Goal: Task Accomplishment & Management: Use online tool/utility

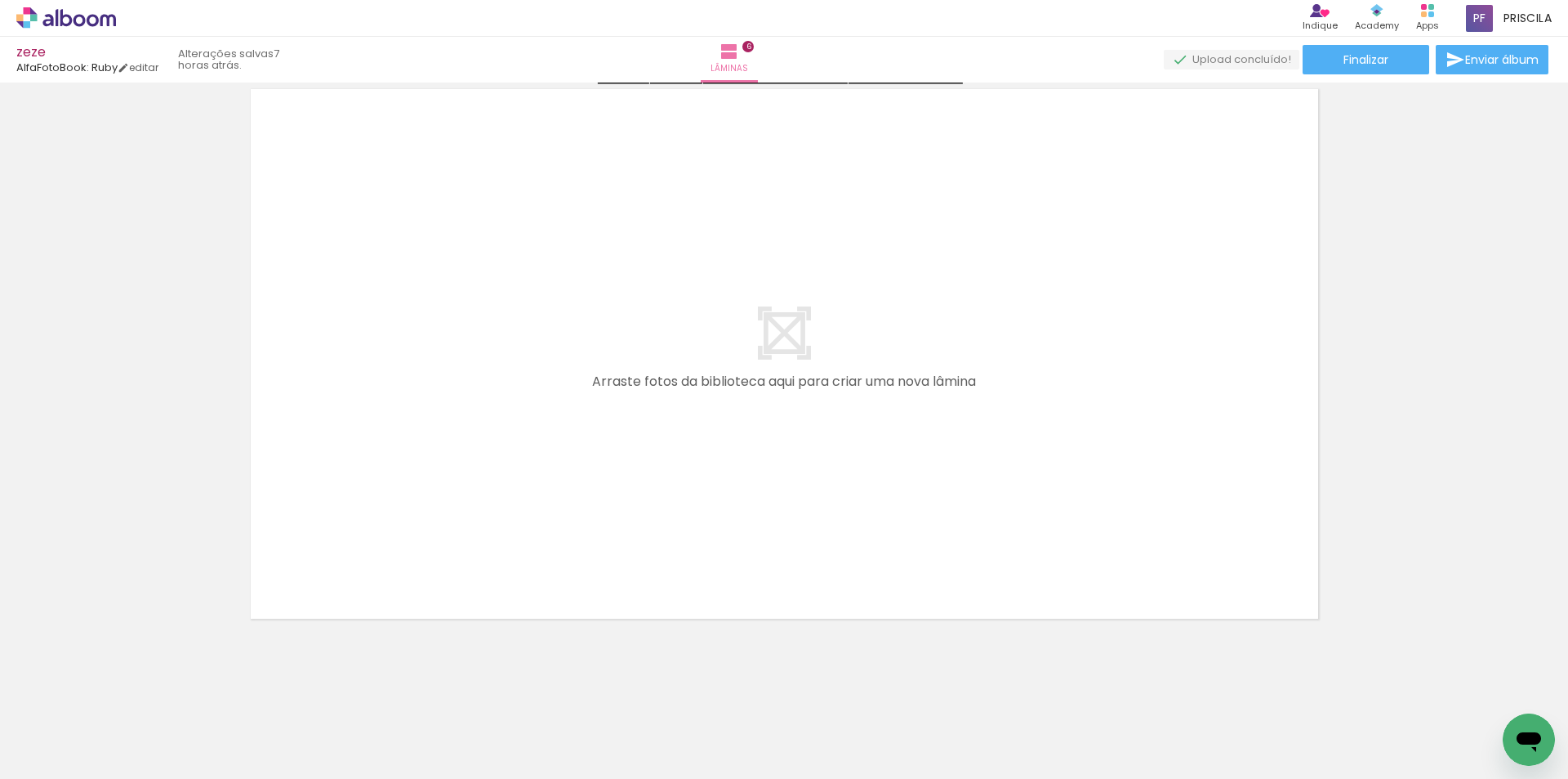
scroll to position [3542, 0]
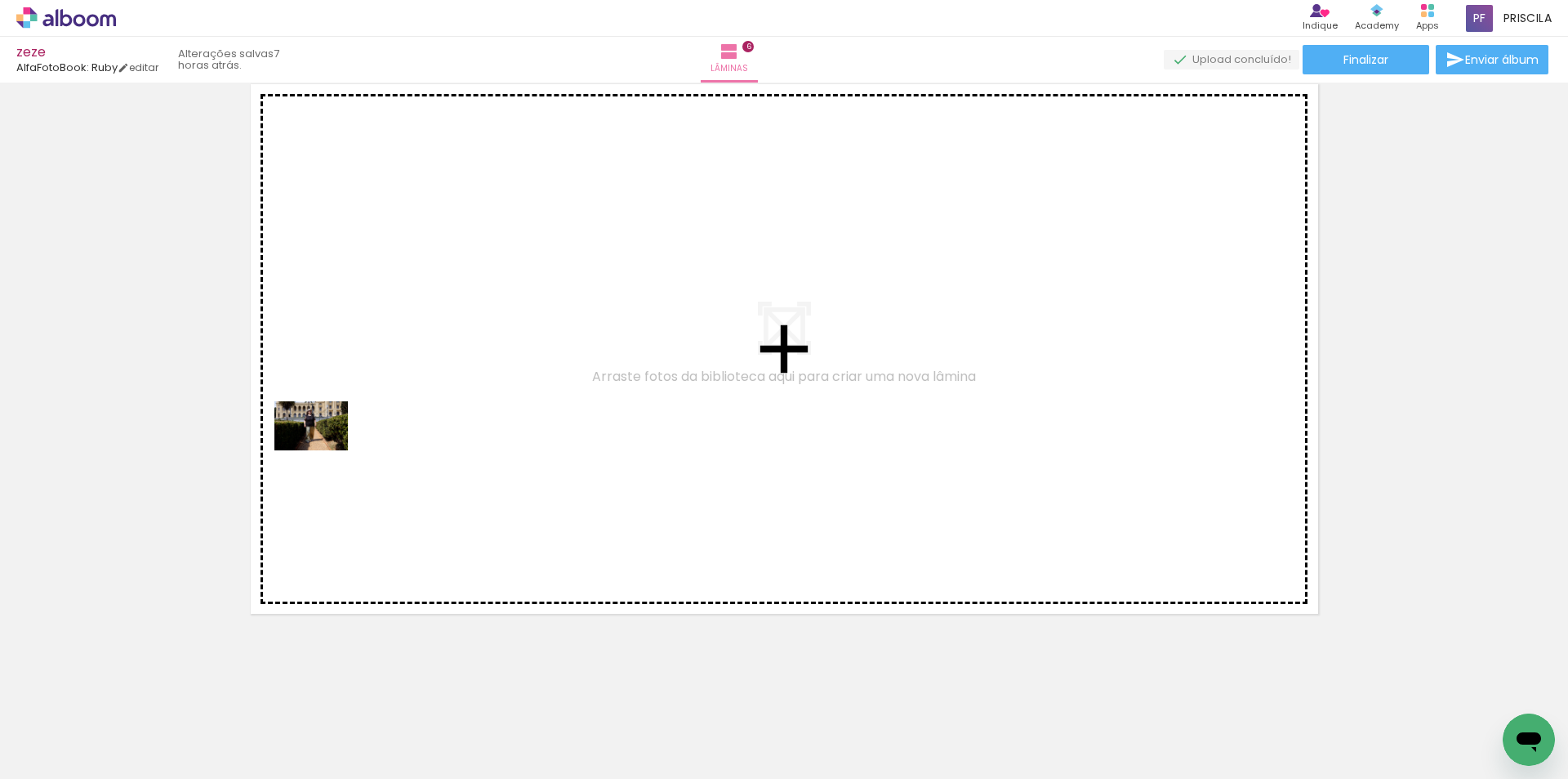
drag, startPoint x: 173, startPoint y: 734, endPoint x: 324, endPoint y: 450, distance: 321.6
click at [324, 450] on quentale-workspace at bounding box center [784, 389] width 1568 height 779
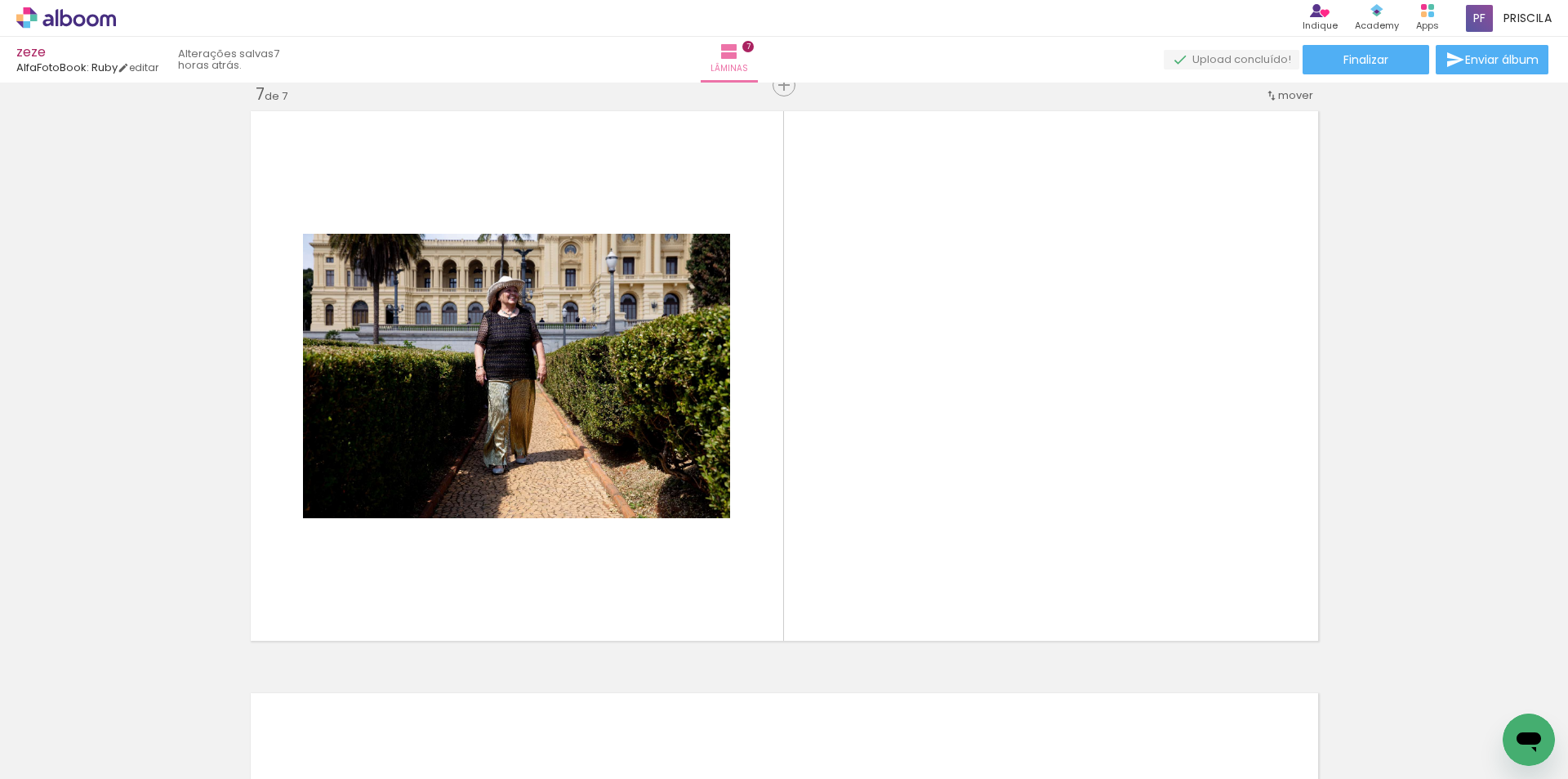
scroll to position [3511, 0]
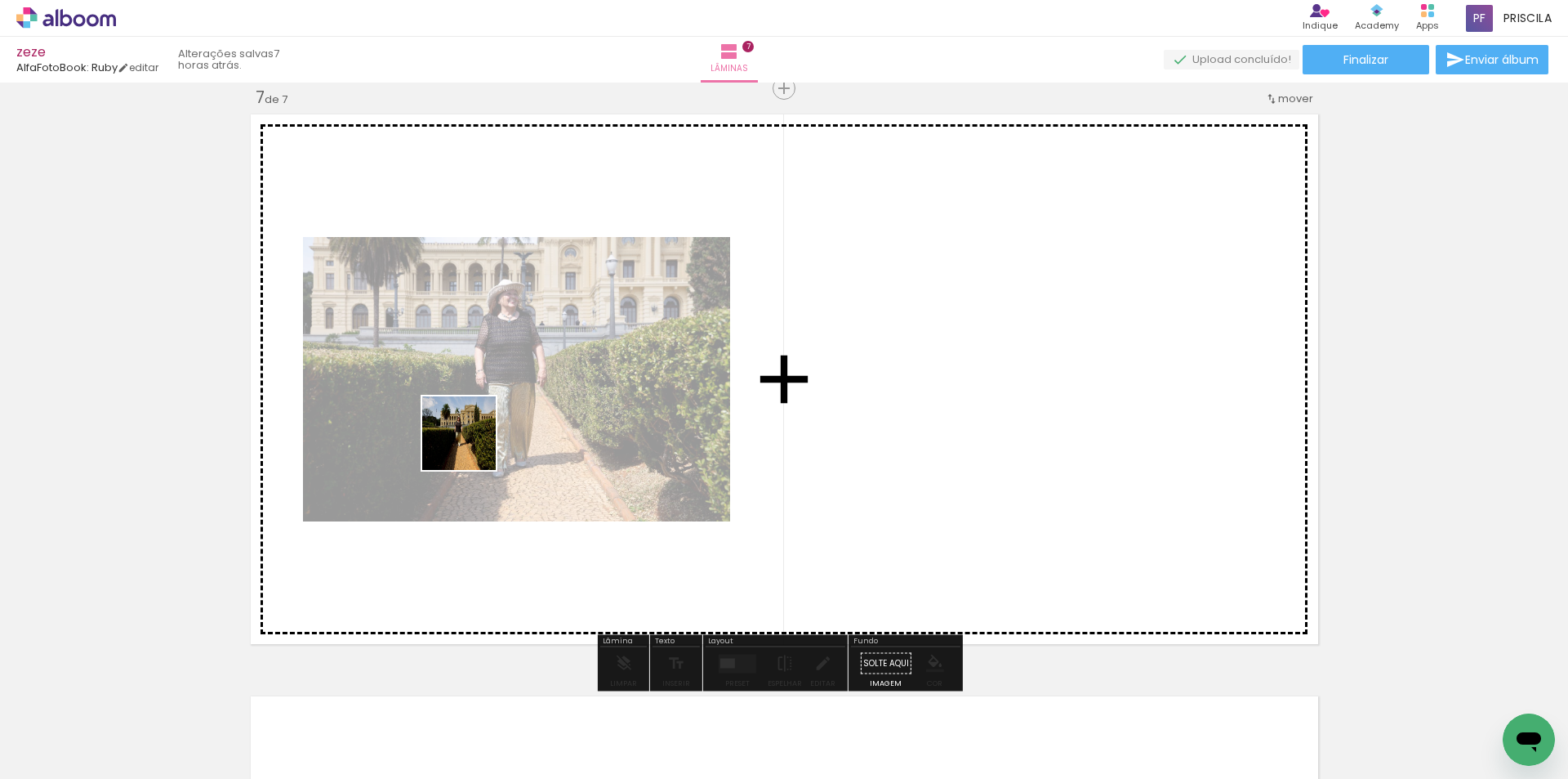
drag, startPoint x: 170, startPoint y: 726, endPoint x: 296, endPoint y: 640, distance: 152.6
click at [472, 445] on quentale-workspace at bounding box center [784, 389] width 1568 height 779
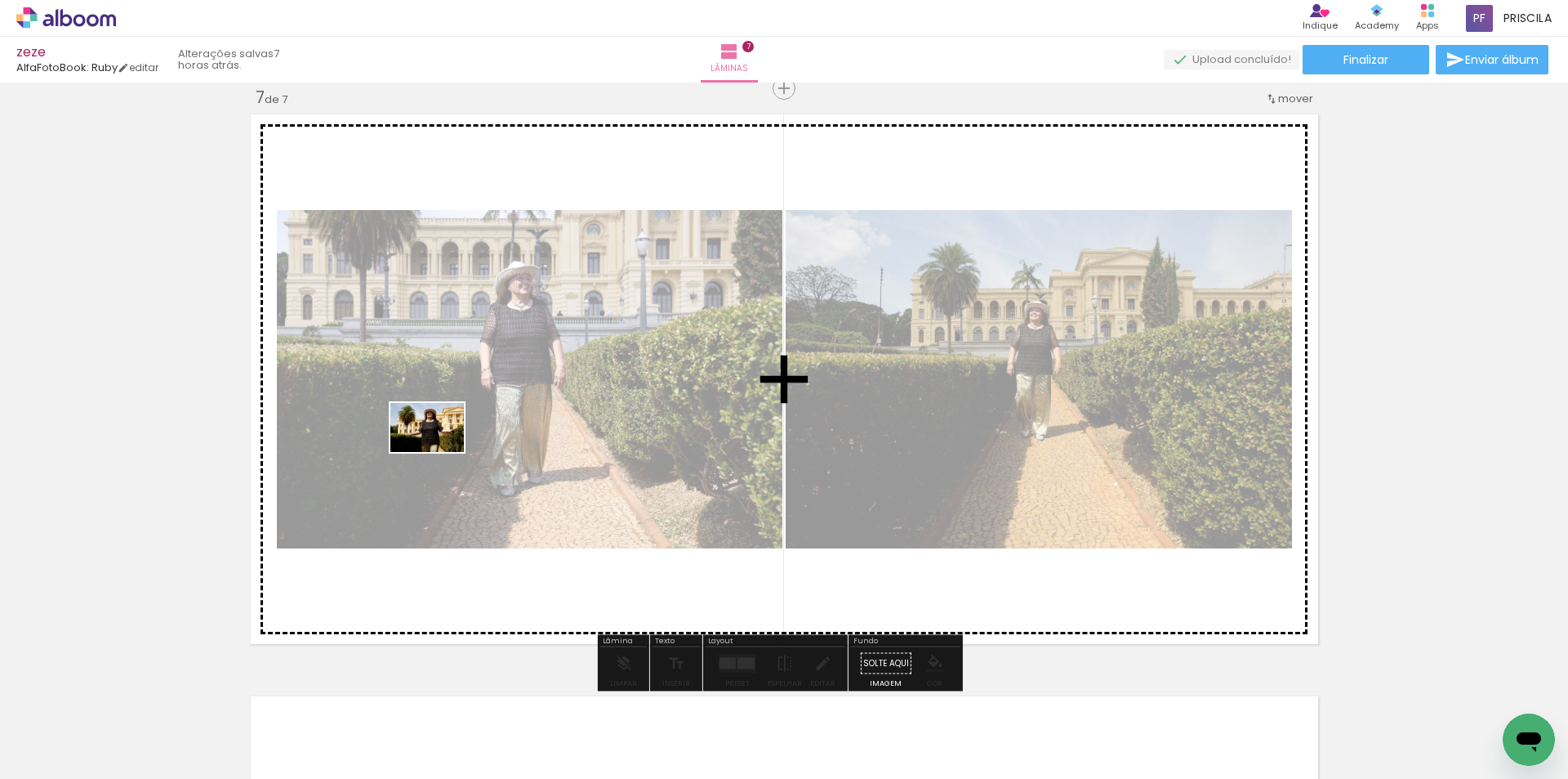
drag, startPoint x: 181, startPoint y: 732, endPoint x: 439, endPoint y: 452, distance: 380.7
click at [439, 452] on quentale-workspace at bounding box center [784, 389] width 1568 height 779
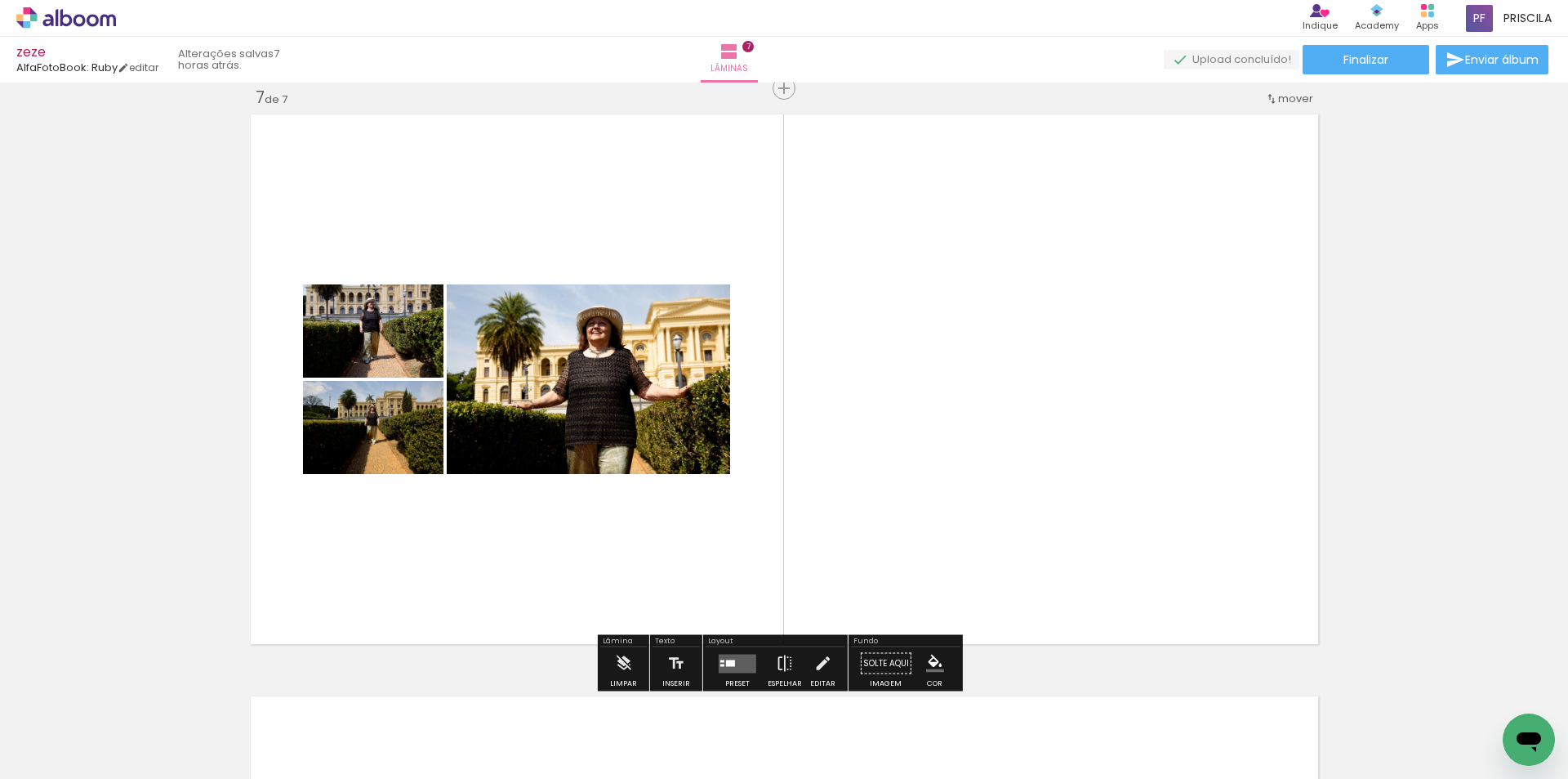
click at [726, 665] on div at bounding box center [730, 662] width 9 height 6
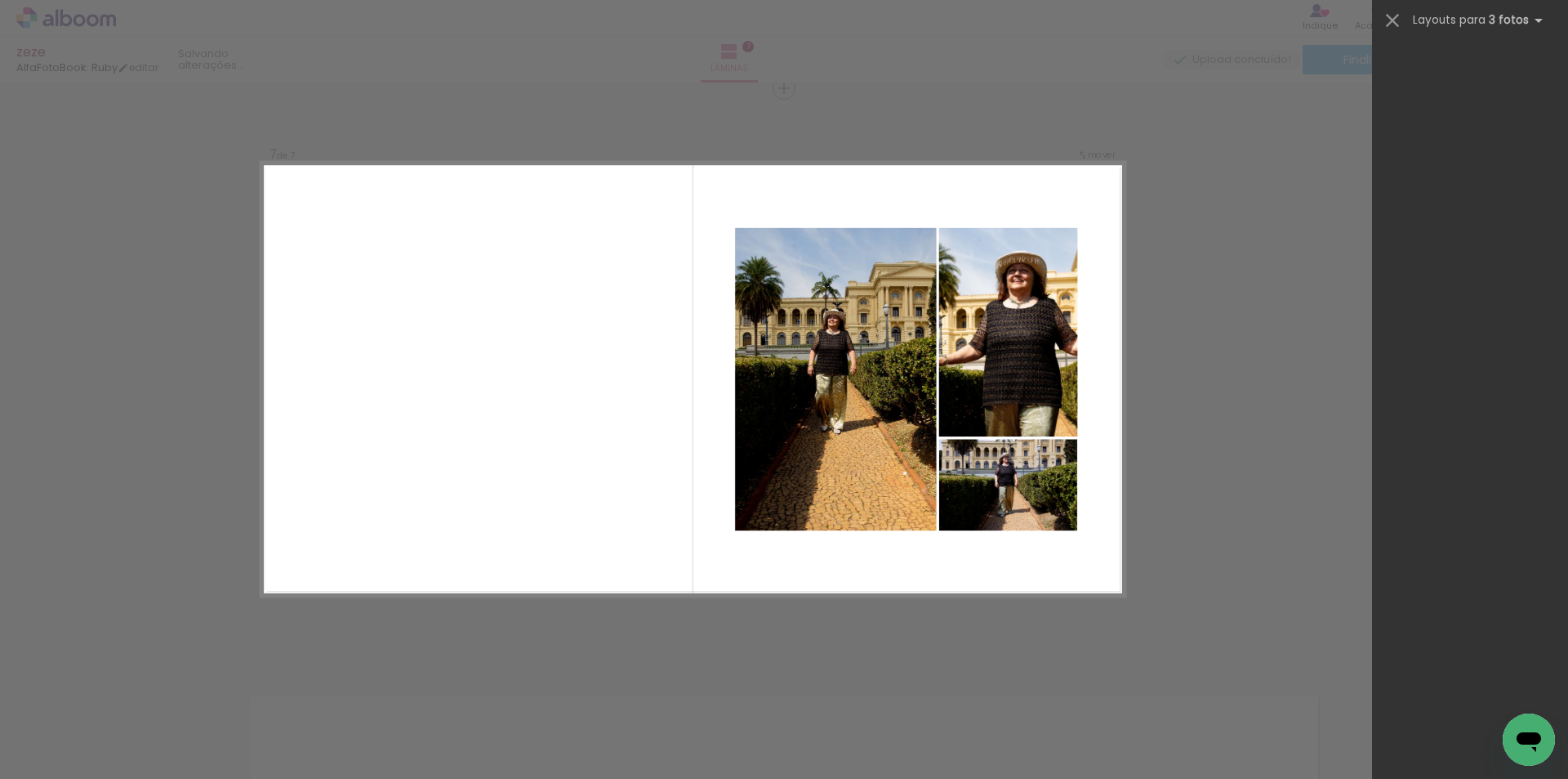
scroll to position [12417, 0]
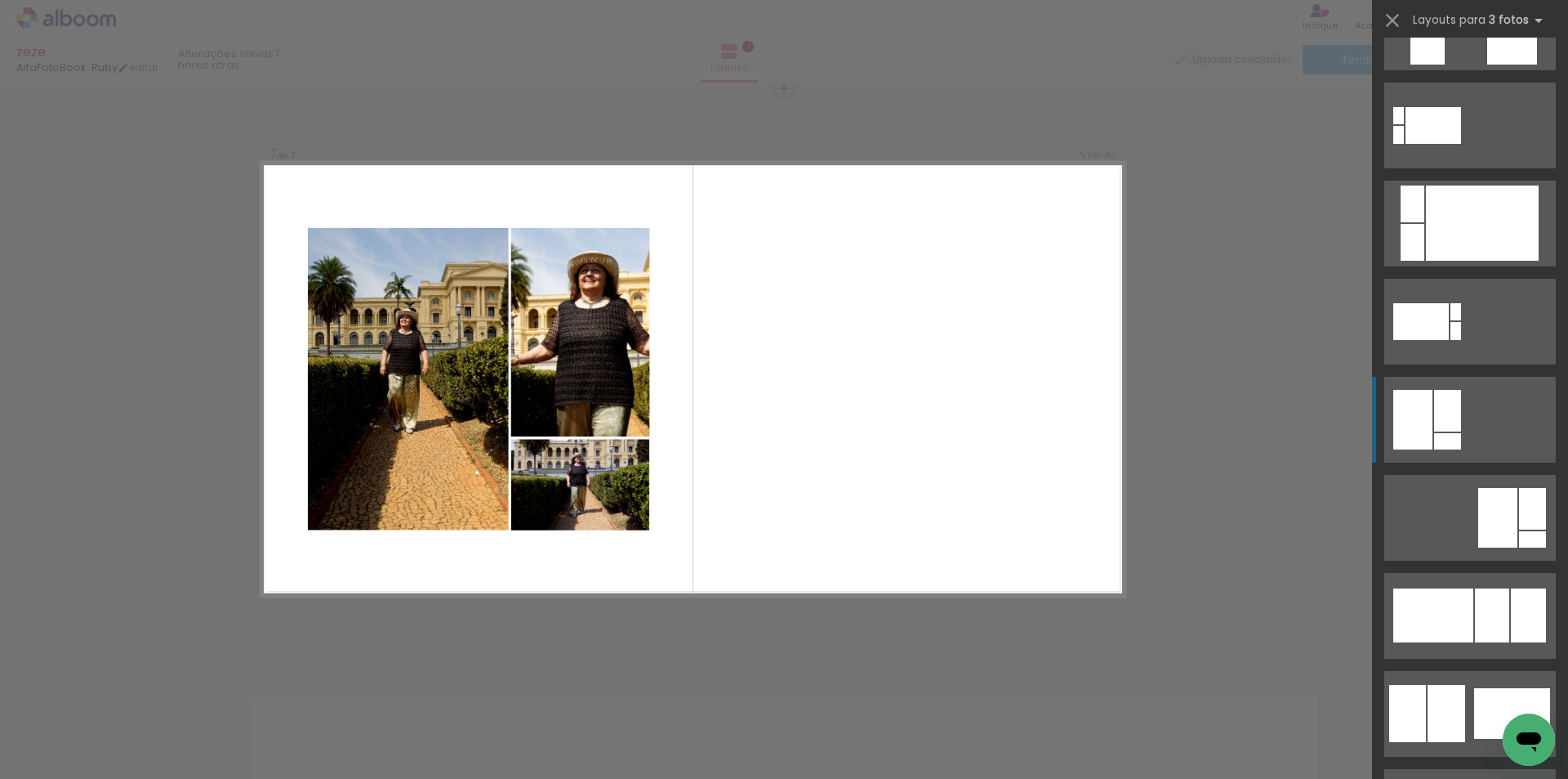
click at [1435, 427] on div at bounding box center [1447, 411] width 27 height 42
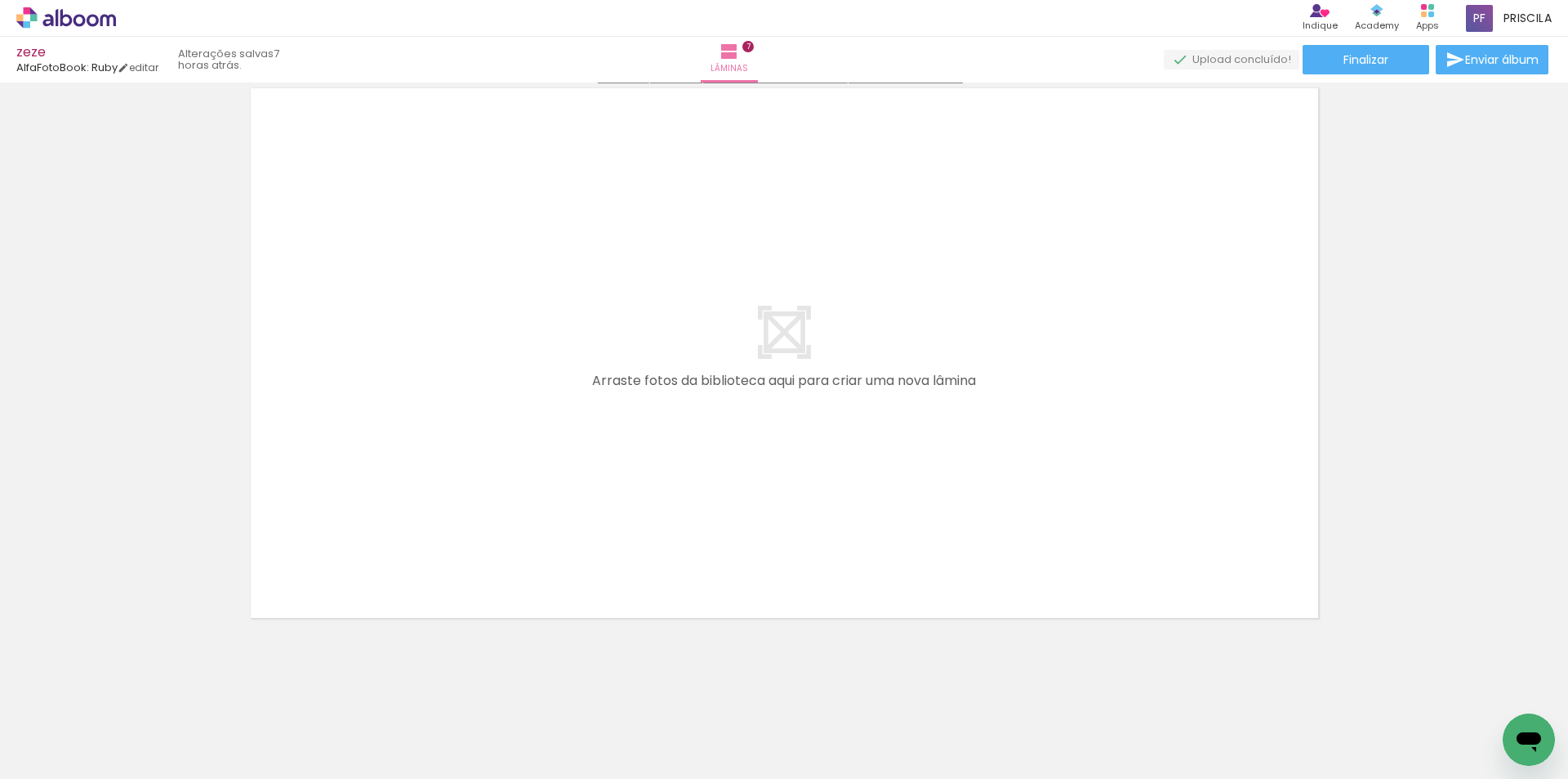
scroll to position [4123, 0]
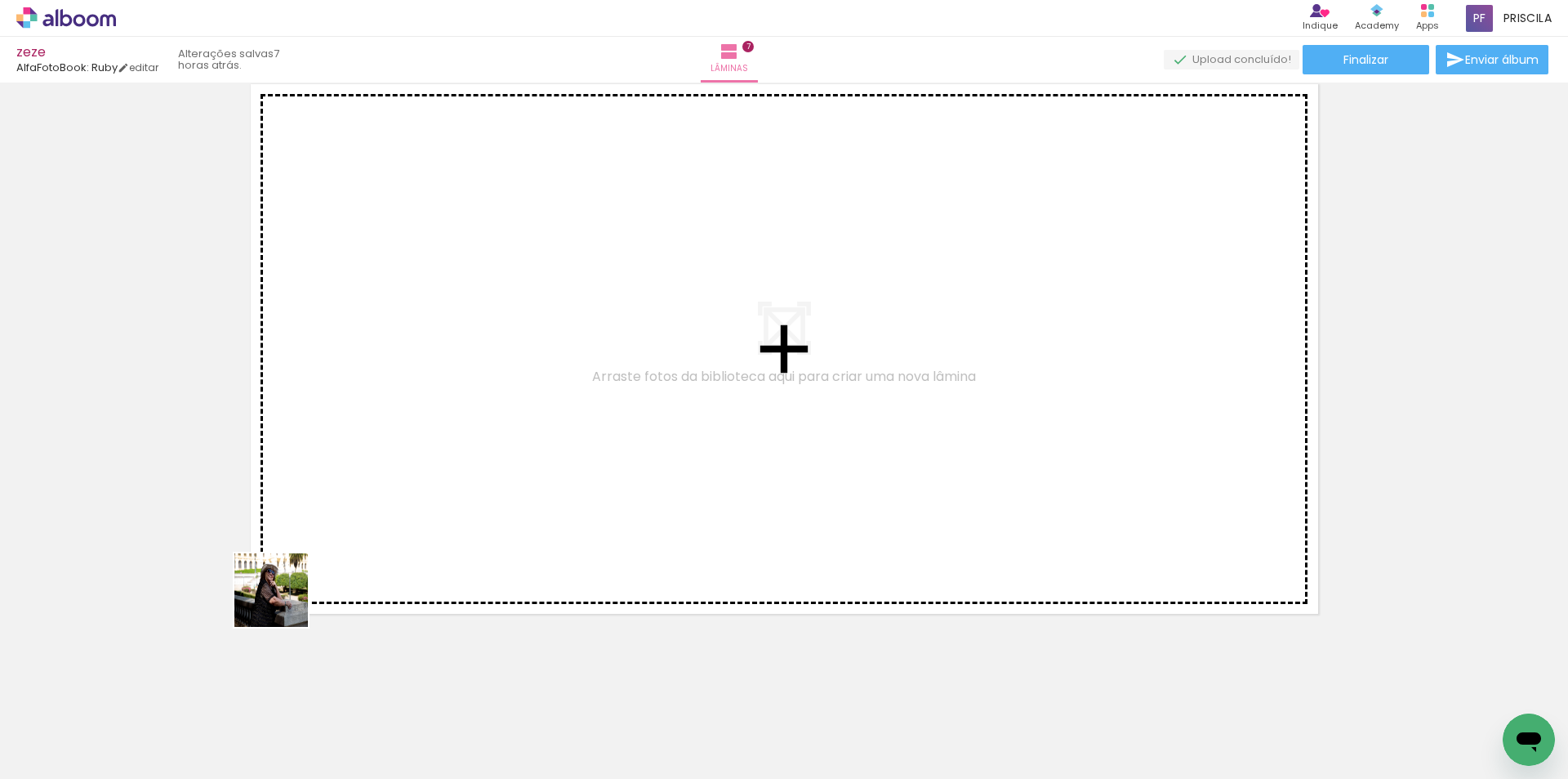
drag, startPoint x: 170, startPoint y: 724, endPoint x: 318, endPoint y: 540, distance: 236.1
click at [318, 540] on quentale-workspace at bounding box center [784, 389] width 1568 height 779
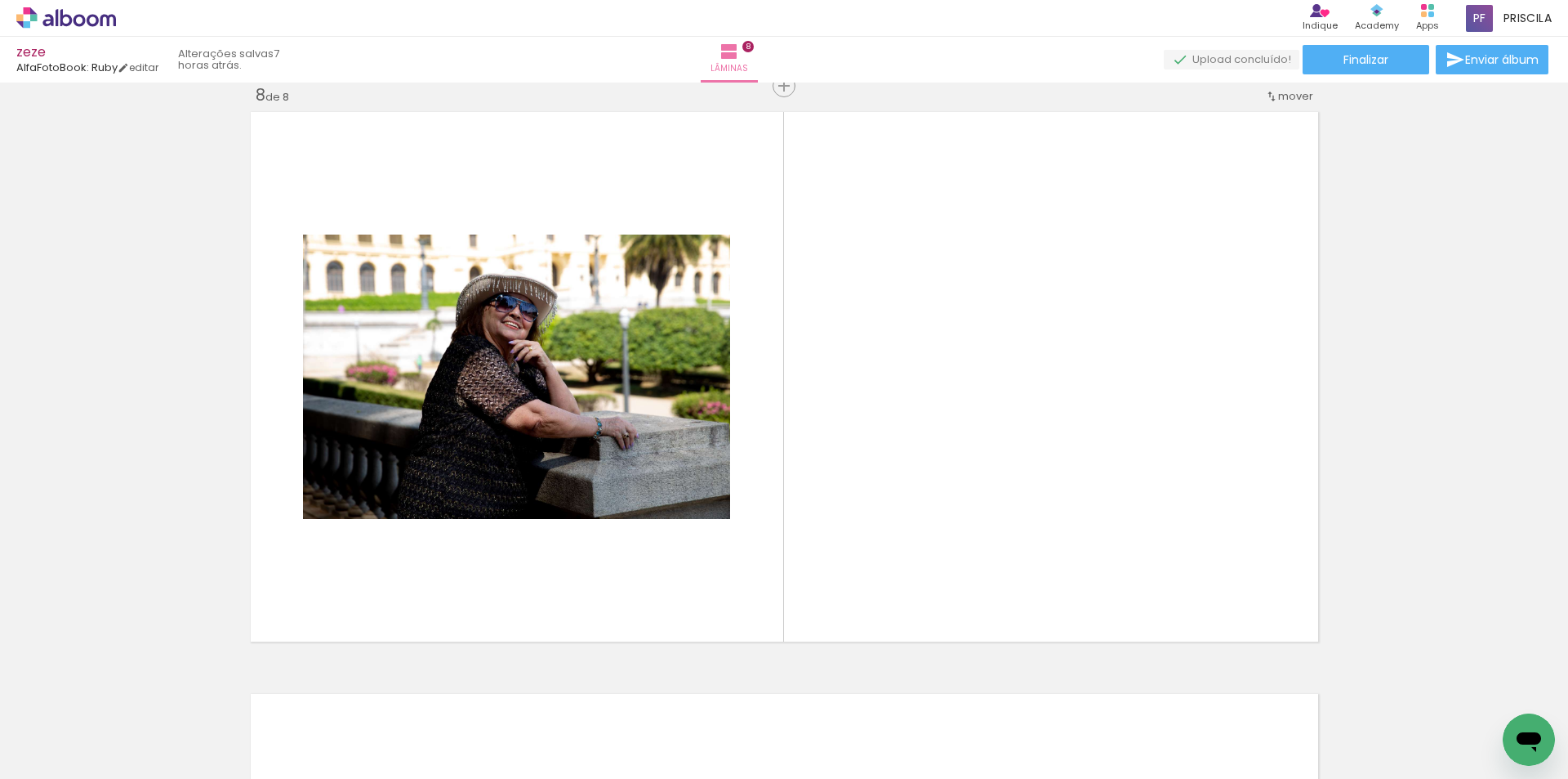
scroll to position [4093, 0]
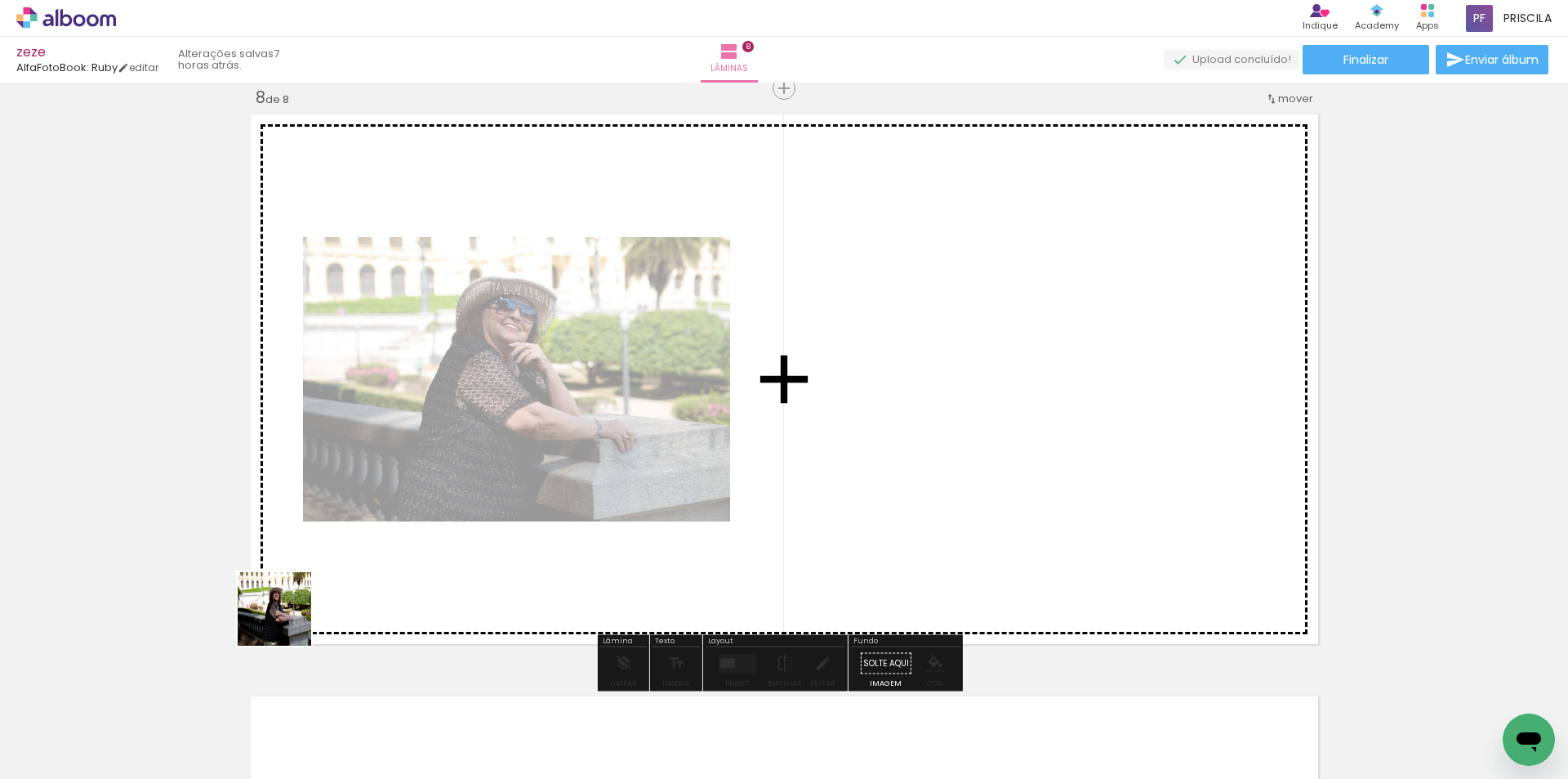
drag, startPoint x: 188, startPoint y: 728, endPoint x: 379, endPoint y: 531, distance: 274.4
click at [379, 531] on quentale-workspace at bounding box center [784, 389] width 1568 height 779
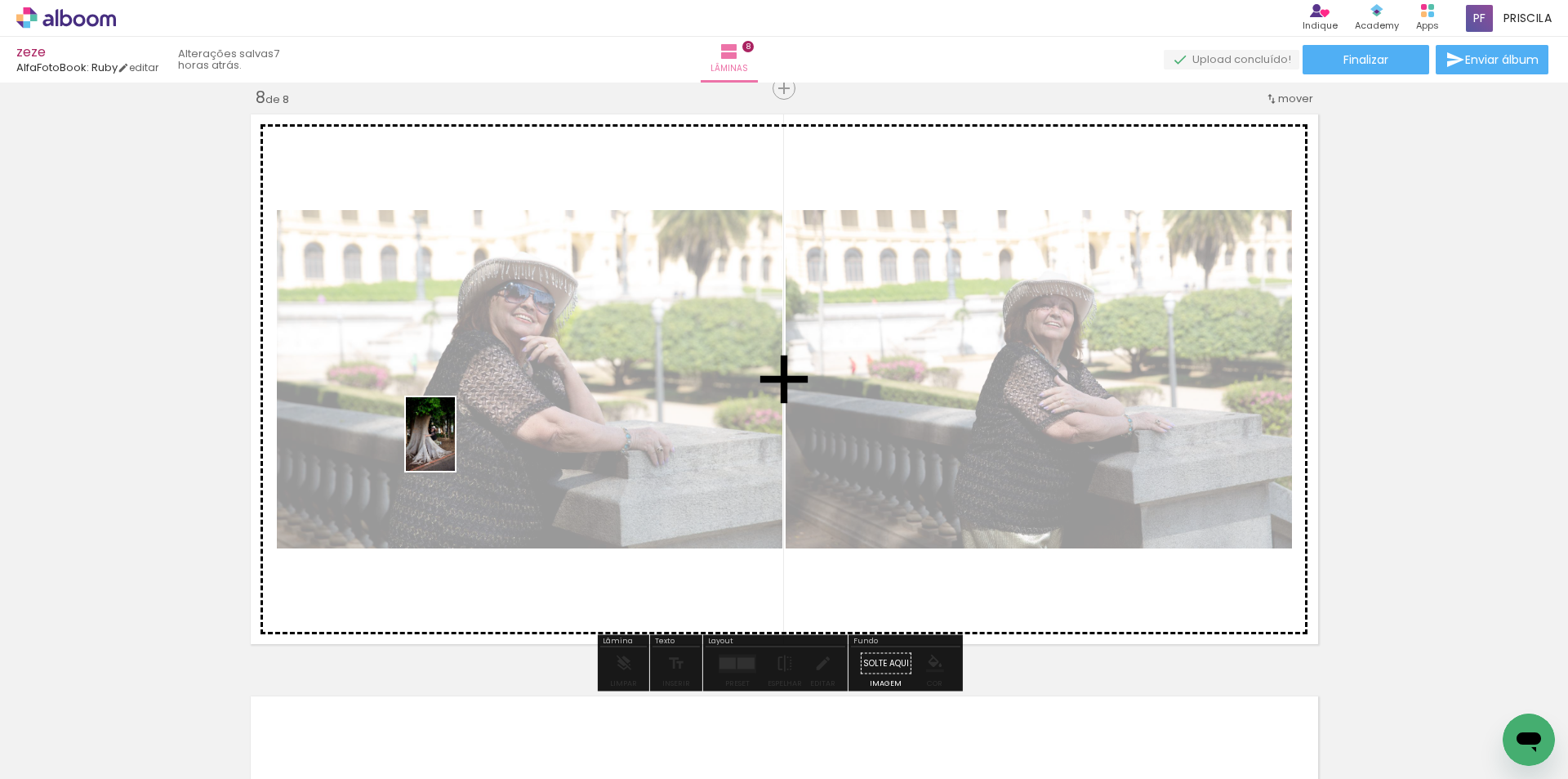
drag, startPoint x: 213, startPoint y: 685, endPoint x: 455, endPoint y: 446, distance: 340.1
click at [455, 446] on quentale-workspace at bounding box center [784, 389] width 1568 height 779
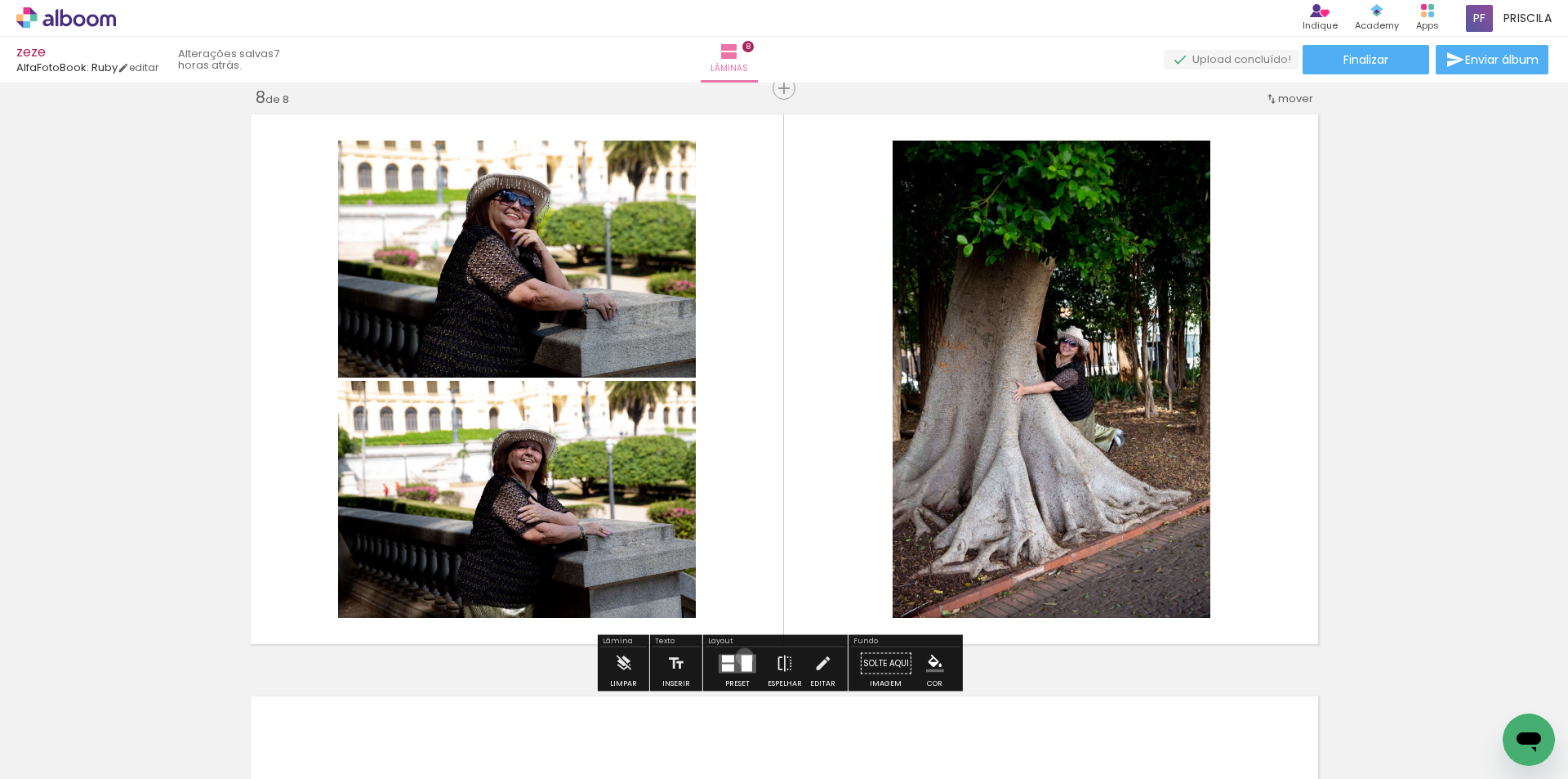
click at [741, 656] on div at bounding box center [746, 663] width 11 height 16
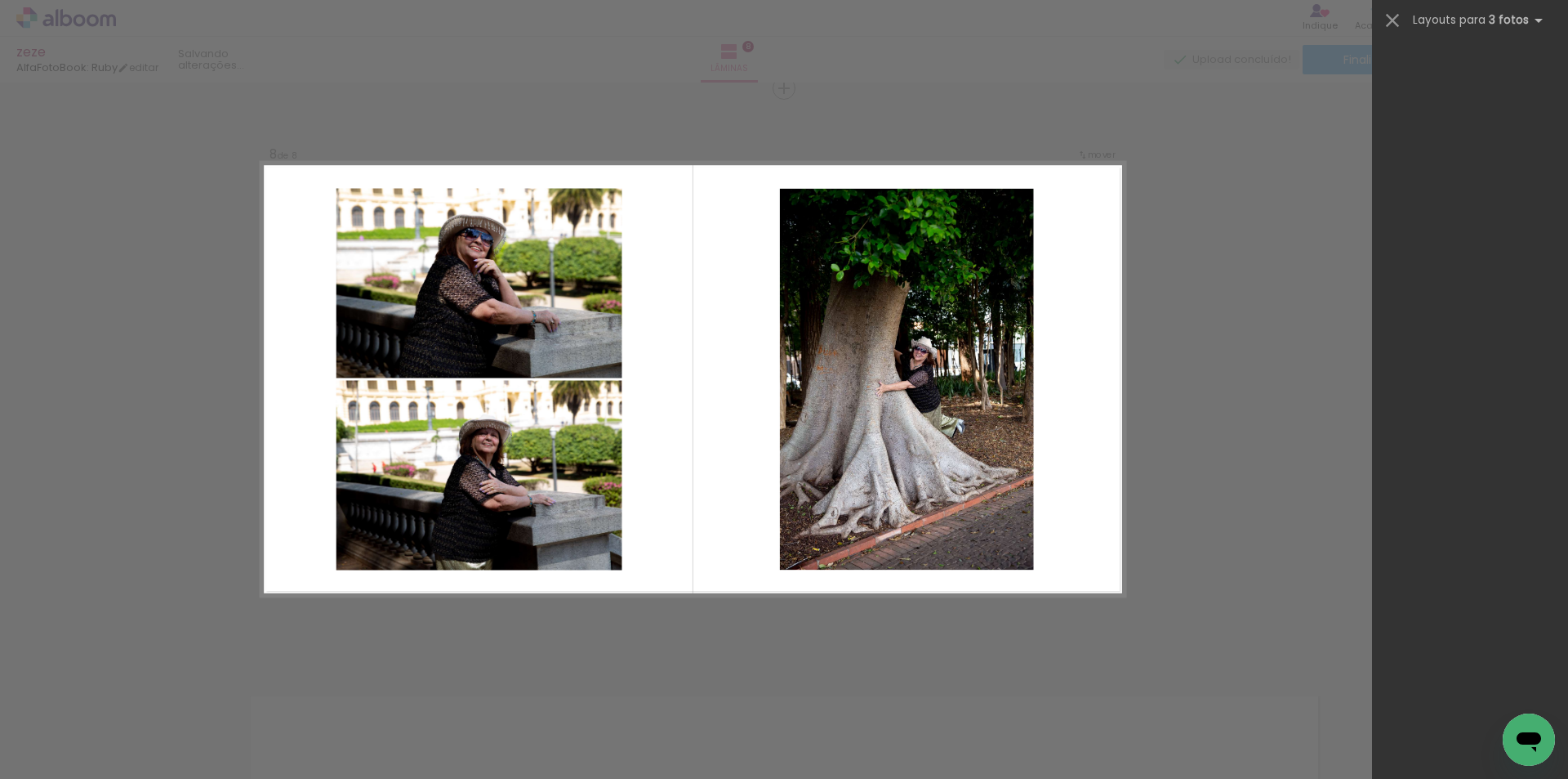
scroll to position [0, 0]
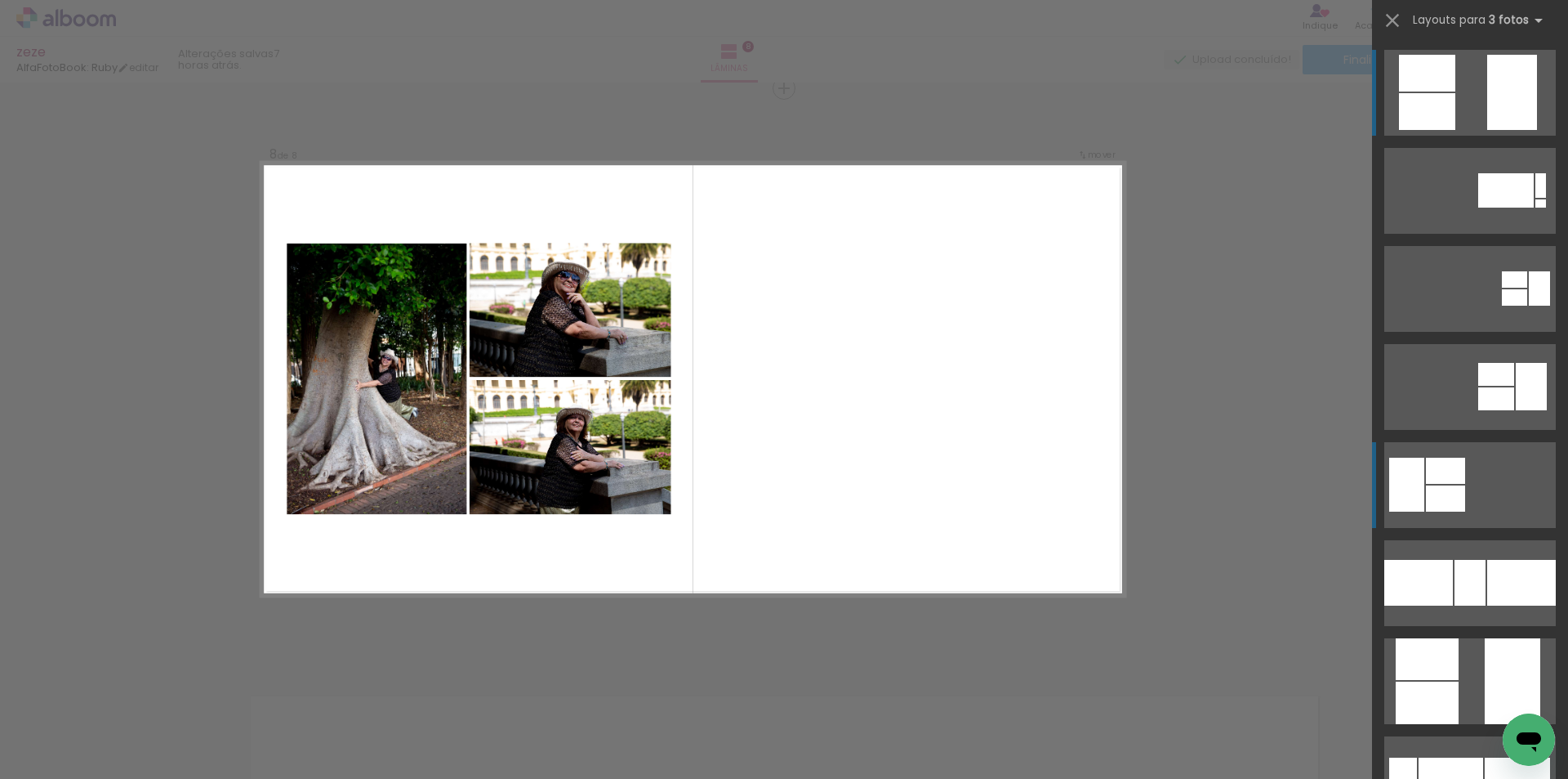
click at [1456, 478] on div at bounding box center [1446, 470] width 39 height 26
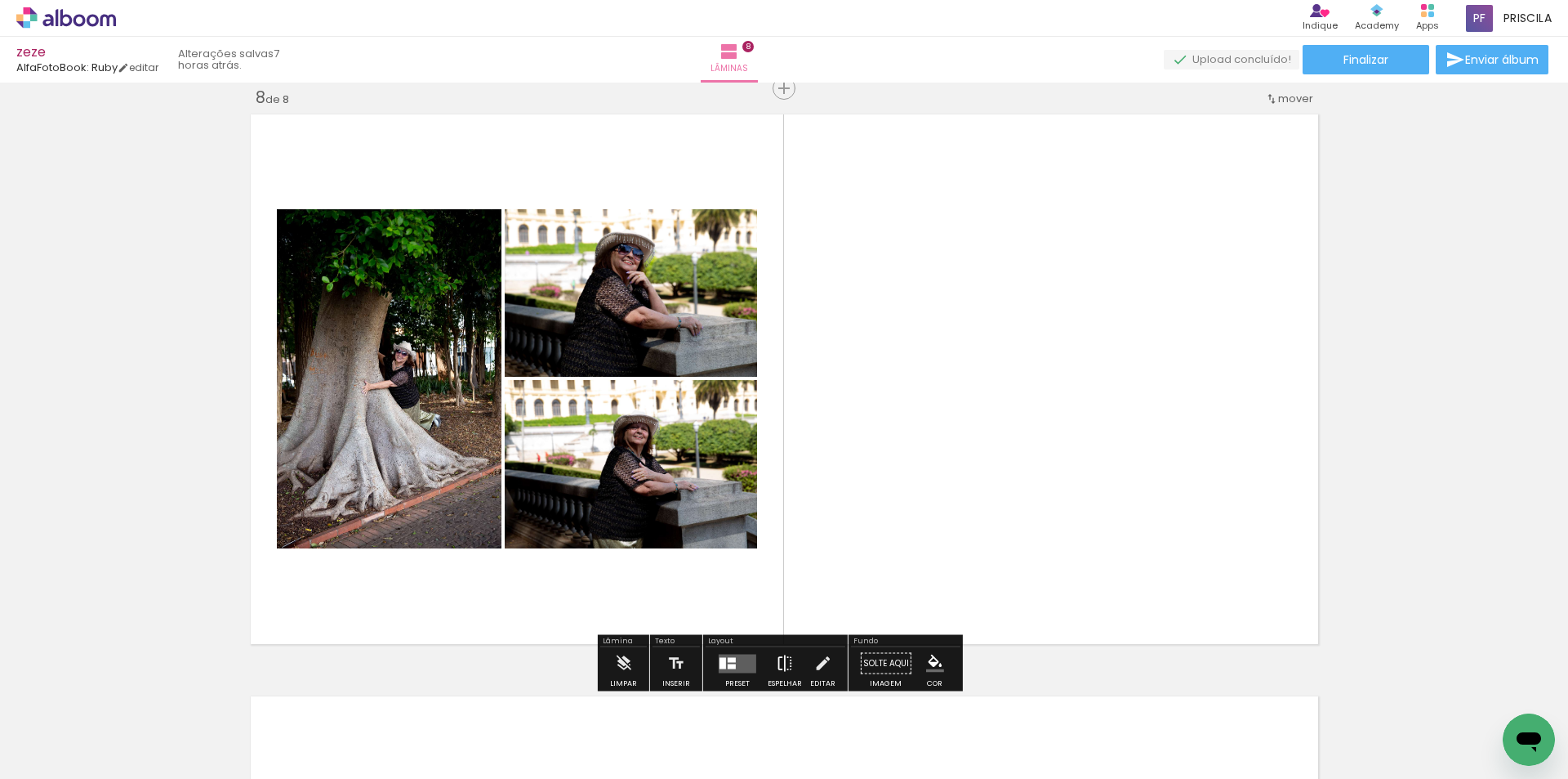
click at [785, 656] on iron-icon at bounding box center [785, 663] width 18 height 33
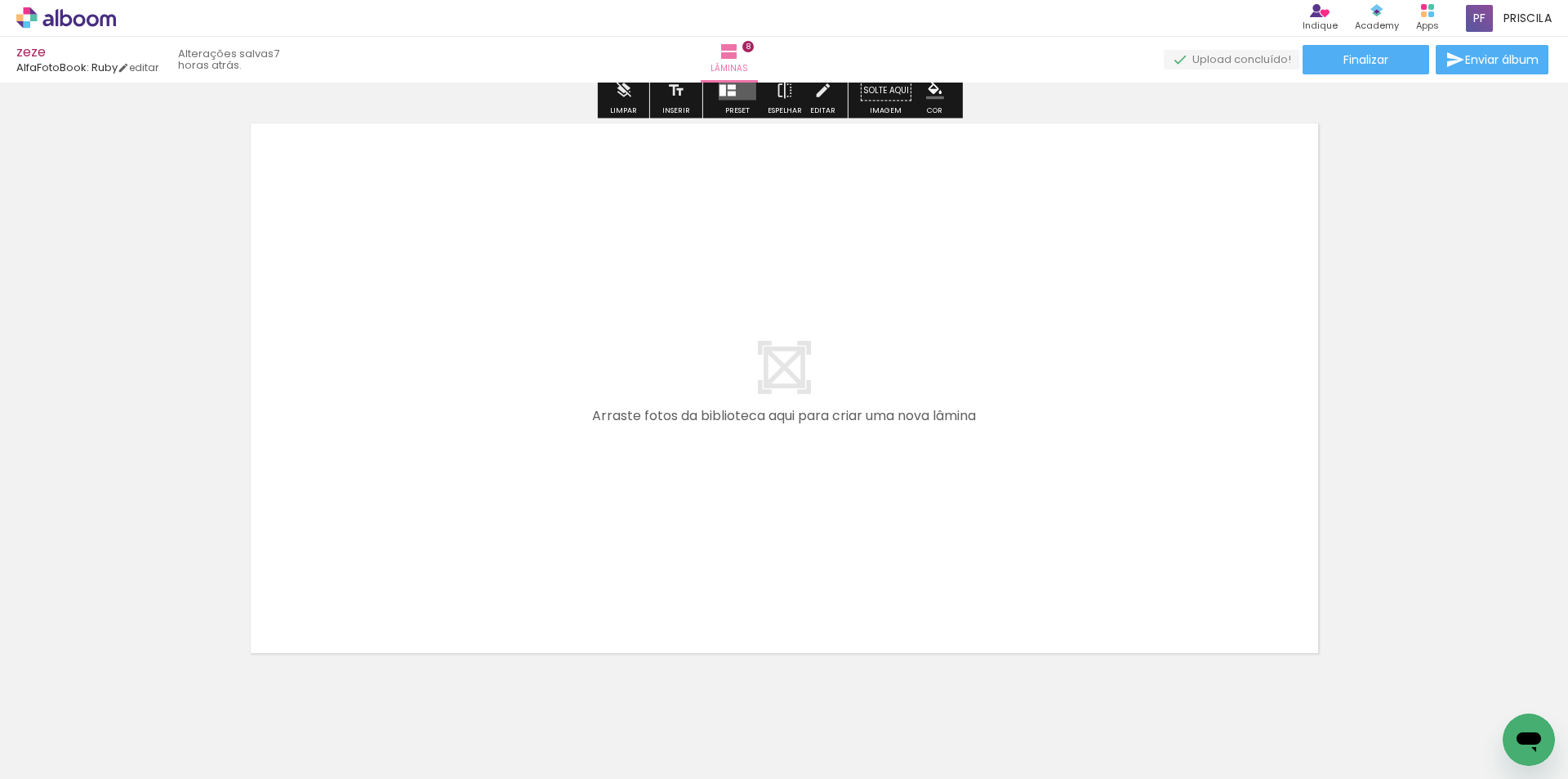
scroll to position [4704, 0]
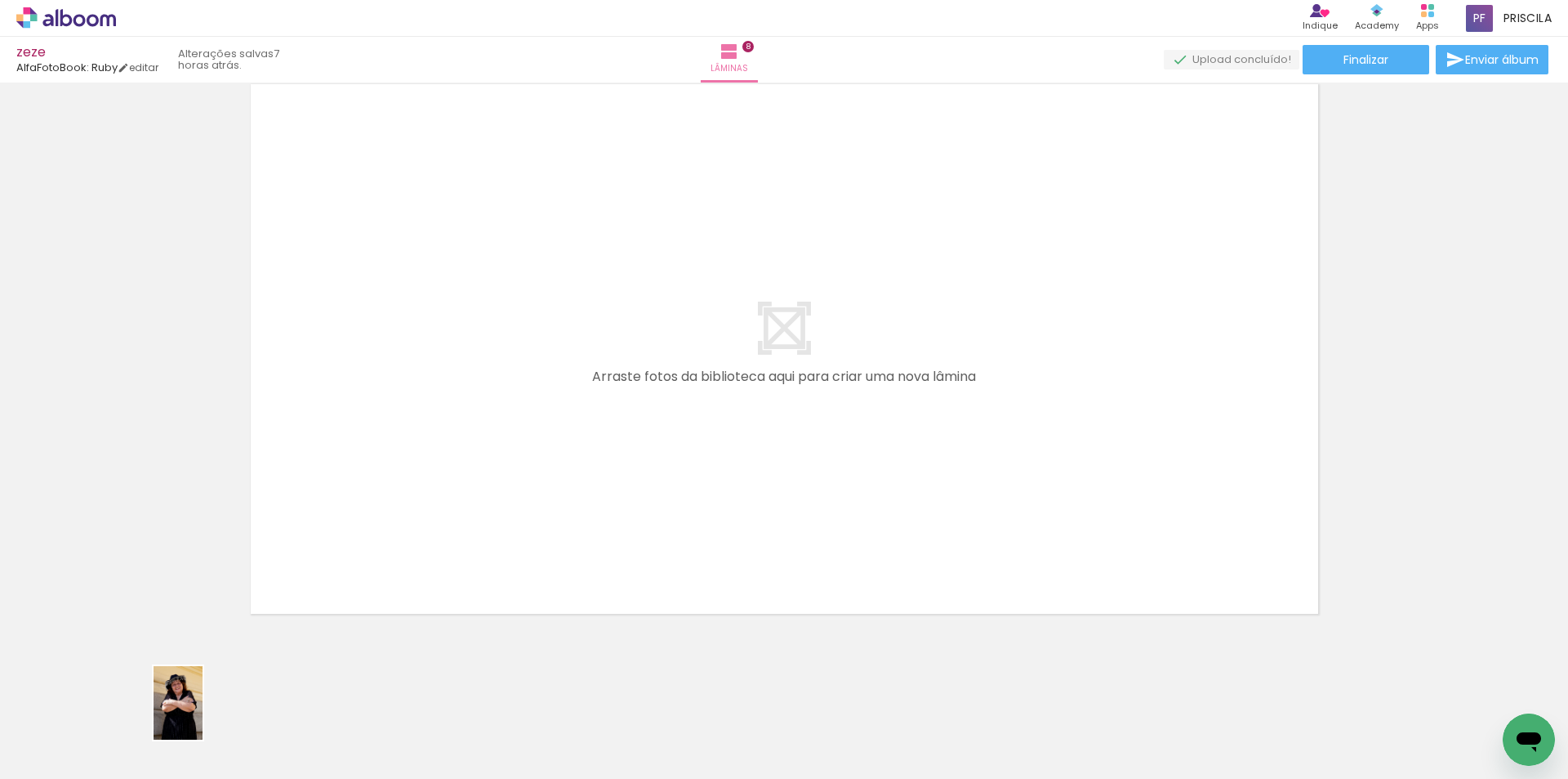
drag, startPoint x: 174, startPoint y: 721, endPoint x: 277, endPoint y: 609, distance: 152.2
click at [188, 713] on div at bounding box center [163, 724] width 49 height 73
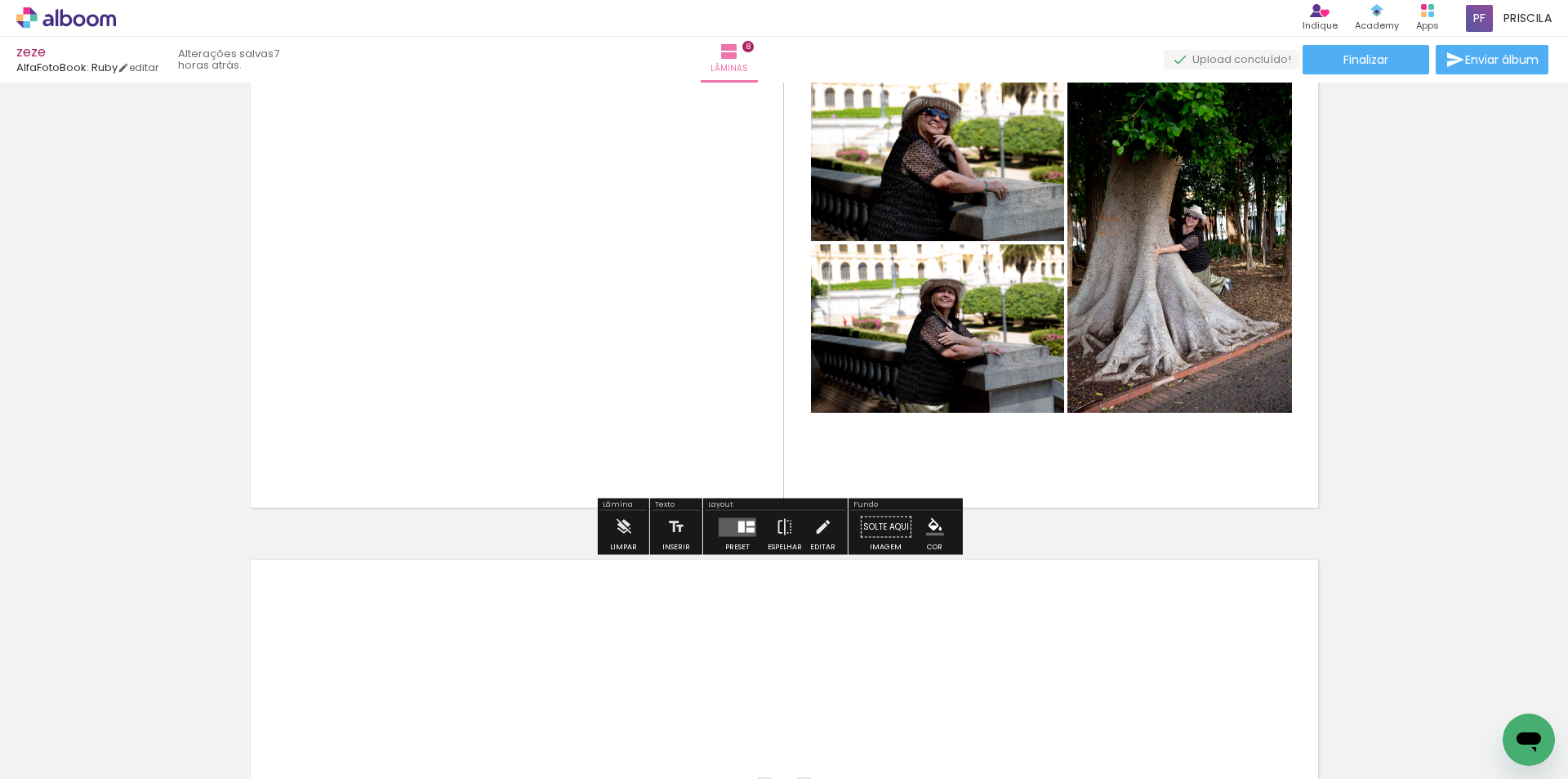
scroll to position [4052, 0]
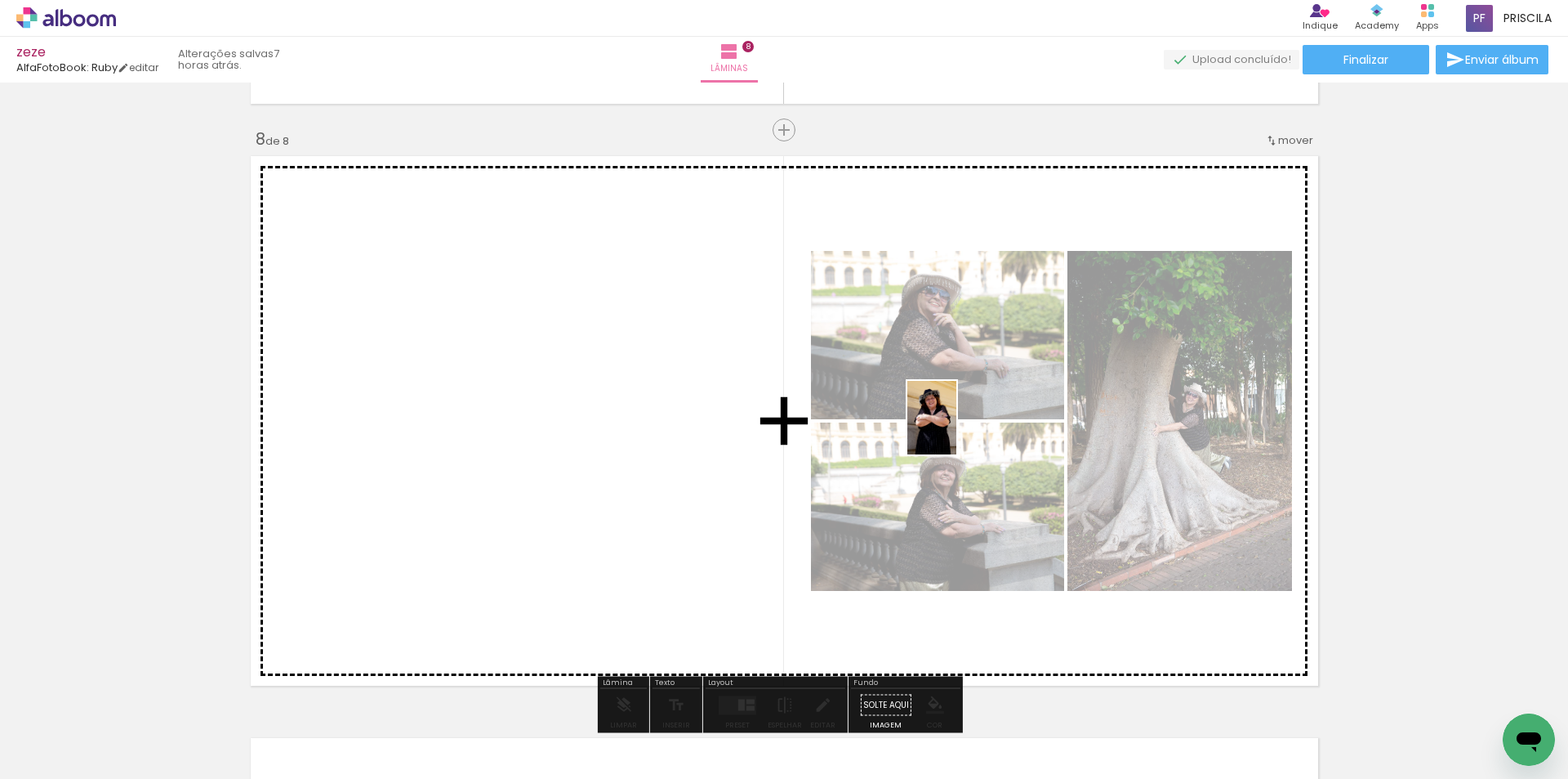
drag, startPoint x: 184, startPoint y: 720, endPoint x: 957, endPoint y: 429, distance: 826.0
click at [957, 429] on quentale-workspace at bounding box center [784, 389] width 1568 height 779
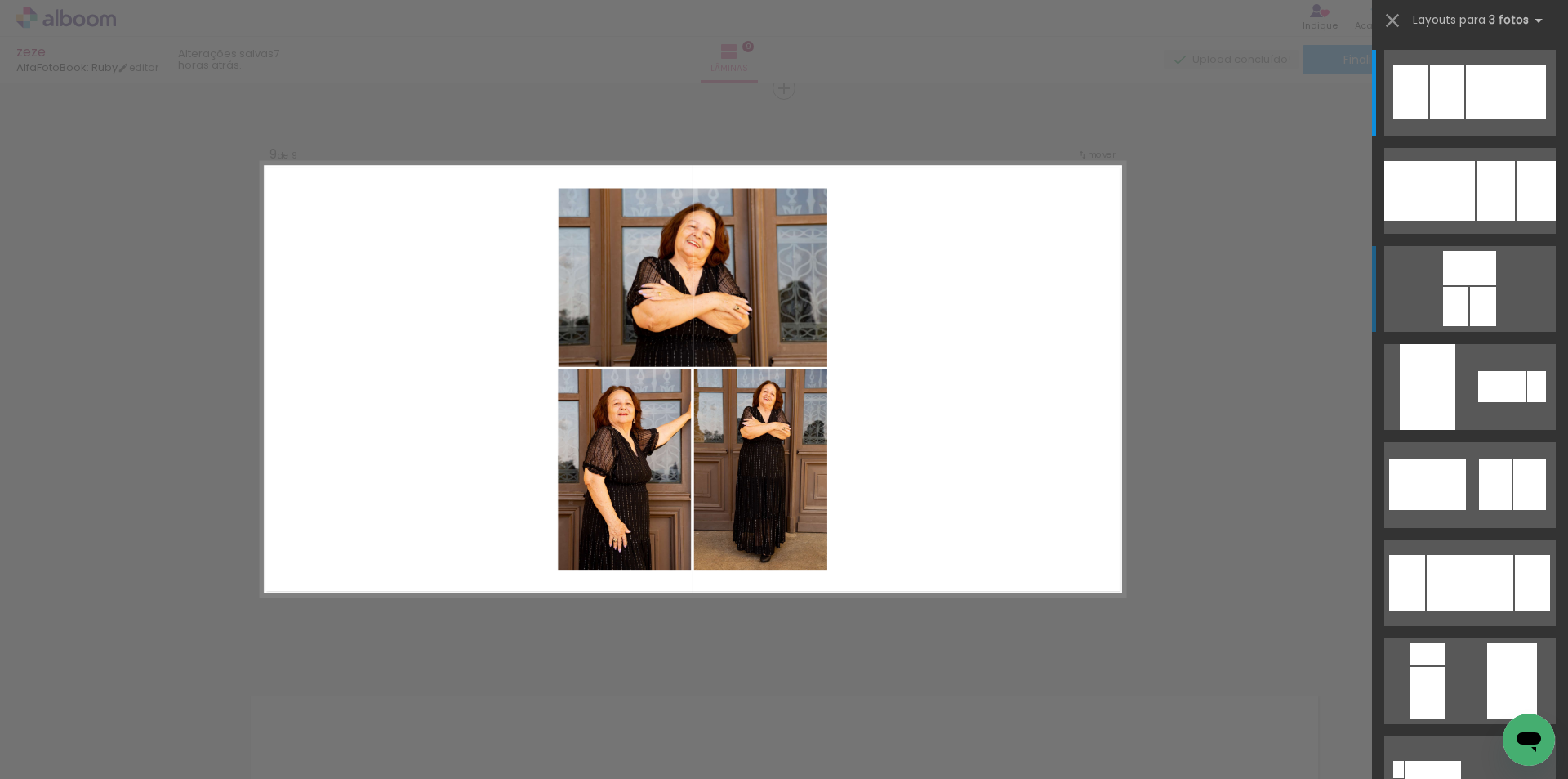
click at [1496, 275] on quentale-layouter at bounding box center [1470, 289] width 172 height 86
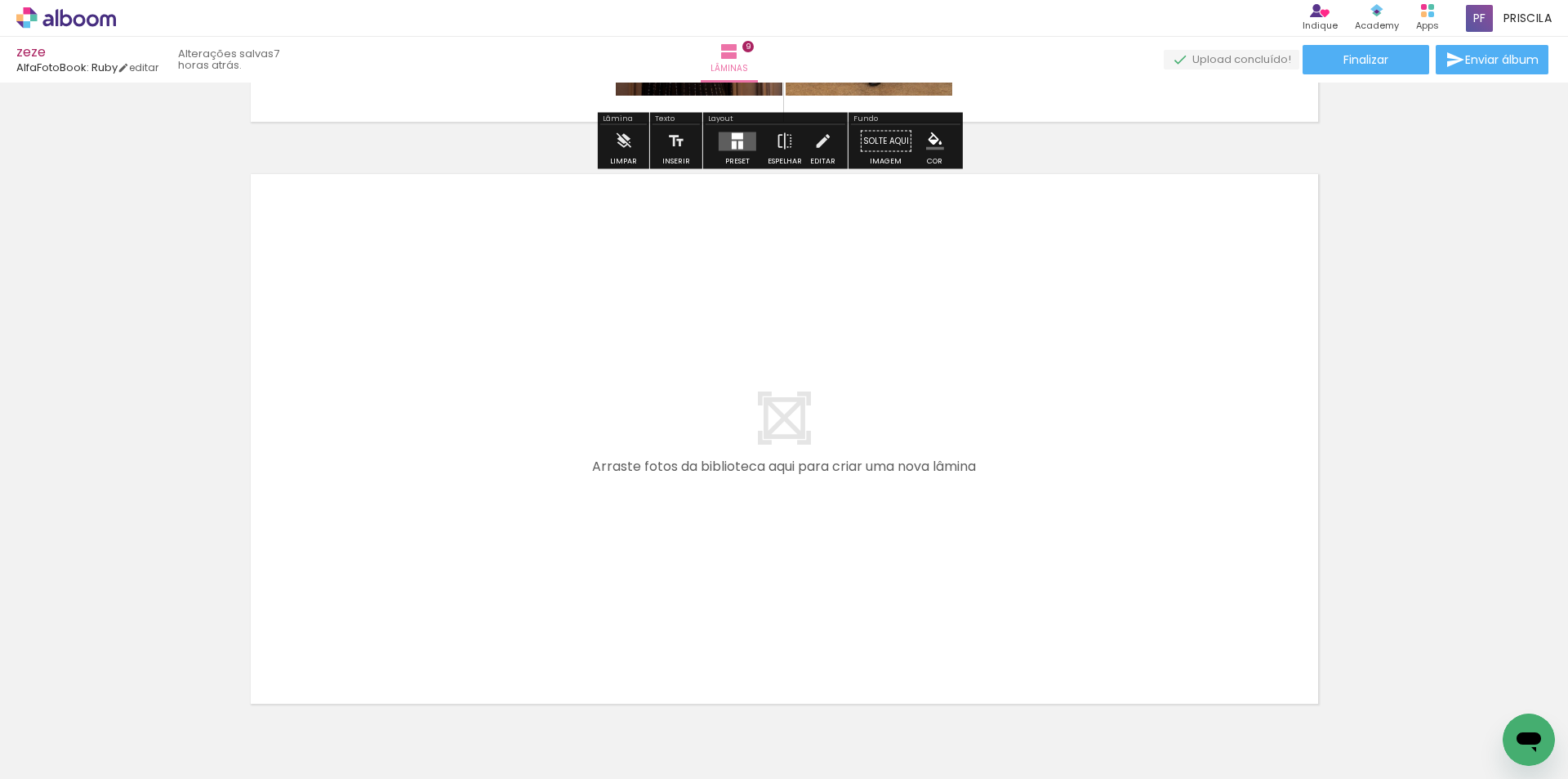
scroll to position [5287, 0]
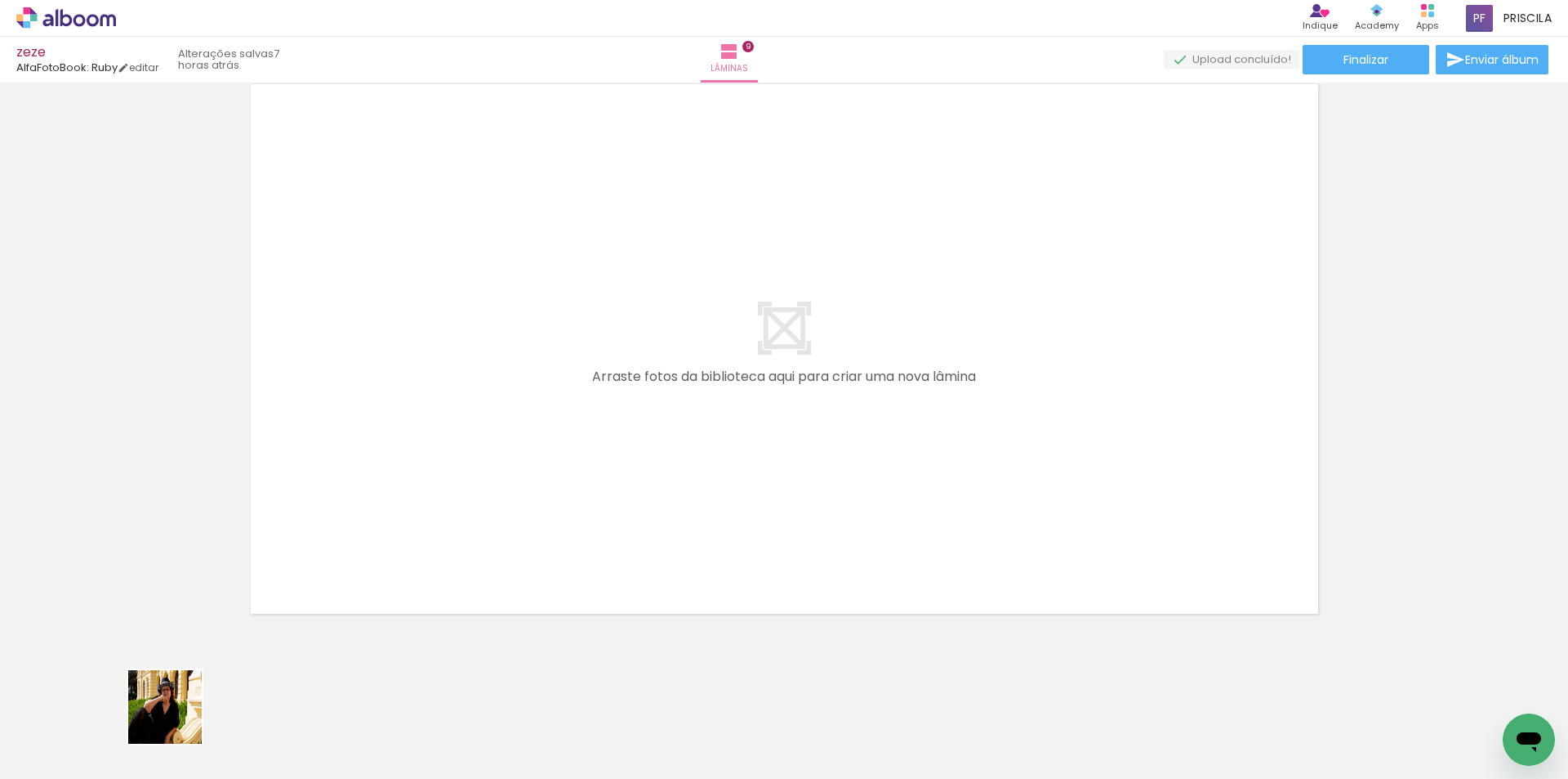
drag, startPoint x: 172, startPoint y: 732, endPoint x: 204, endPoint y: 700, distance: 45.3
click at [326, 545] on quentale-workspace at bounding box center [784, 389] width 1568 height 779
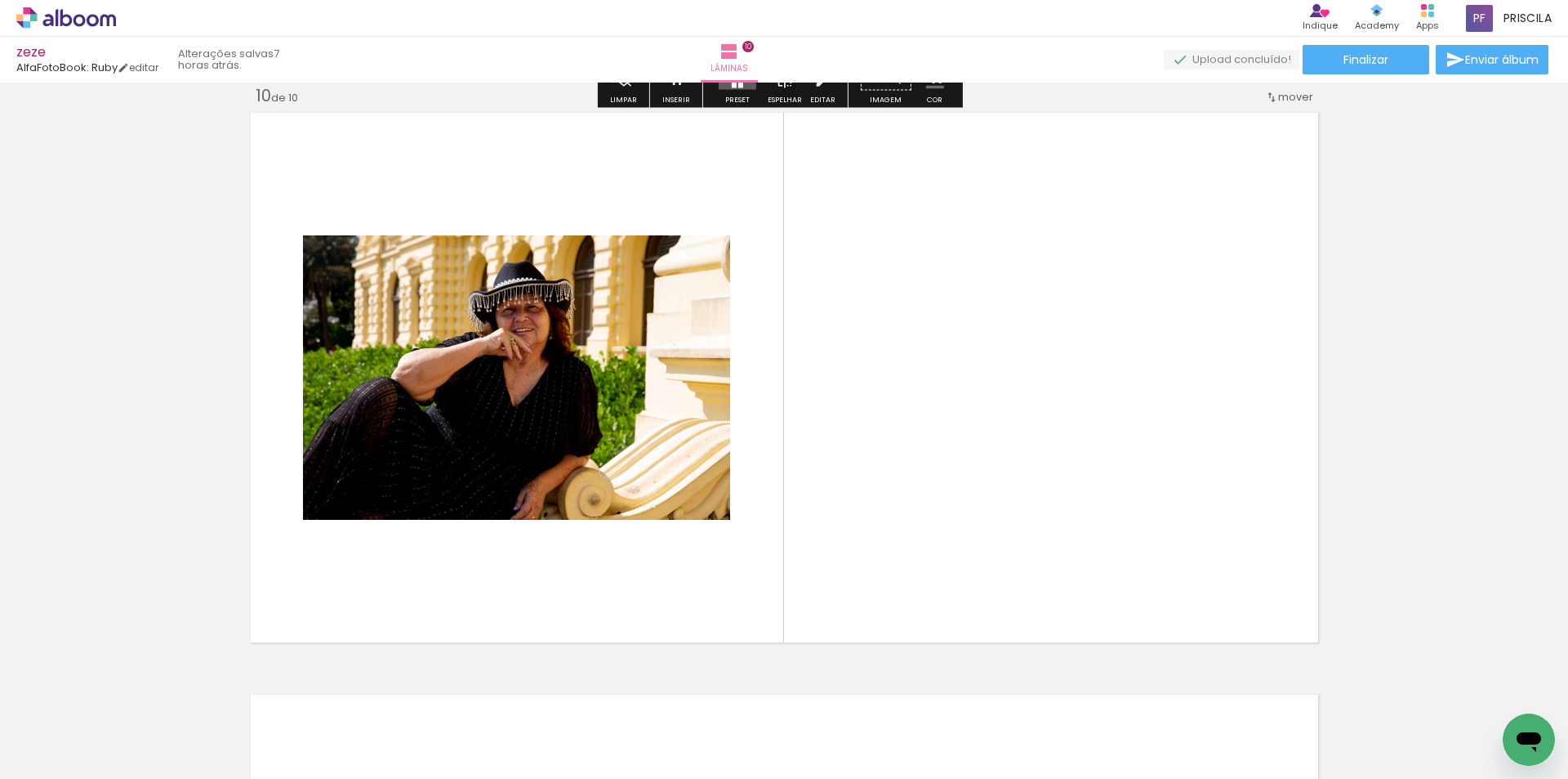
scroll to position [5256, 0]
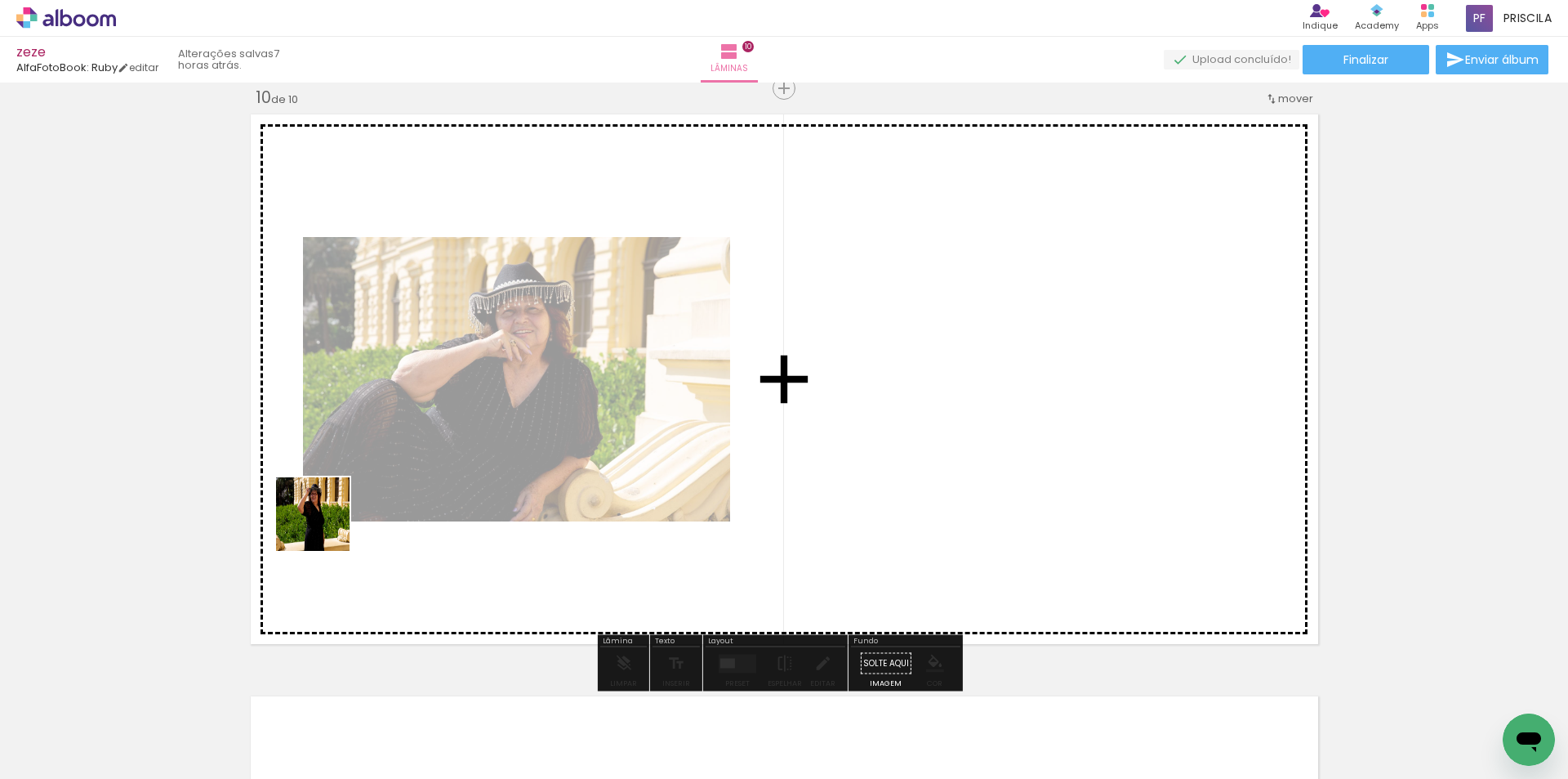
drag, startPoint x: 172, startPoint y: 726, endPoint x: 241, endPoint y: 650, distance: 102.6
click at [325, 525] on quentale-workspace at bounding box center [784, 389] width 1568 height 779
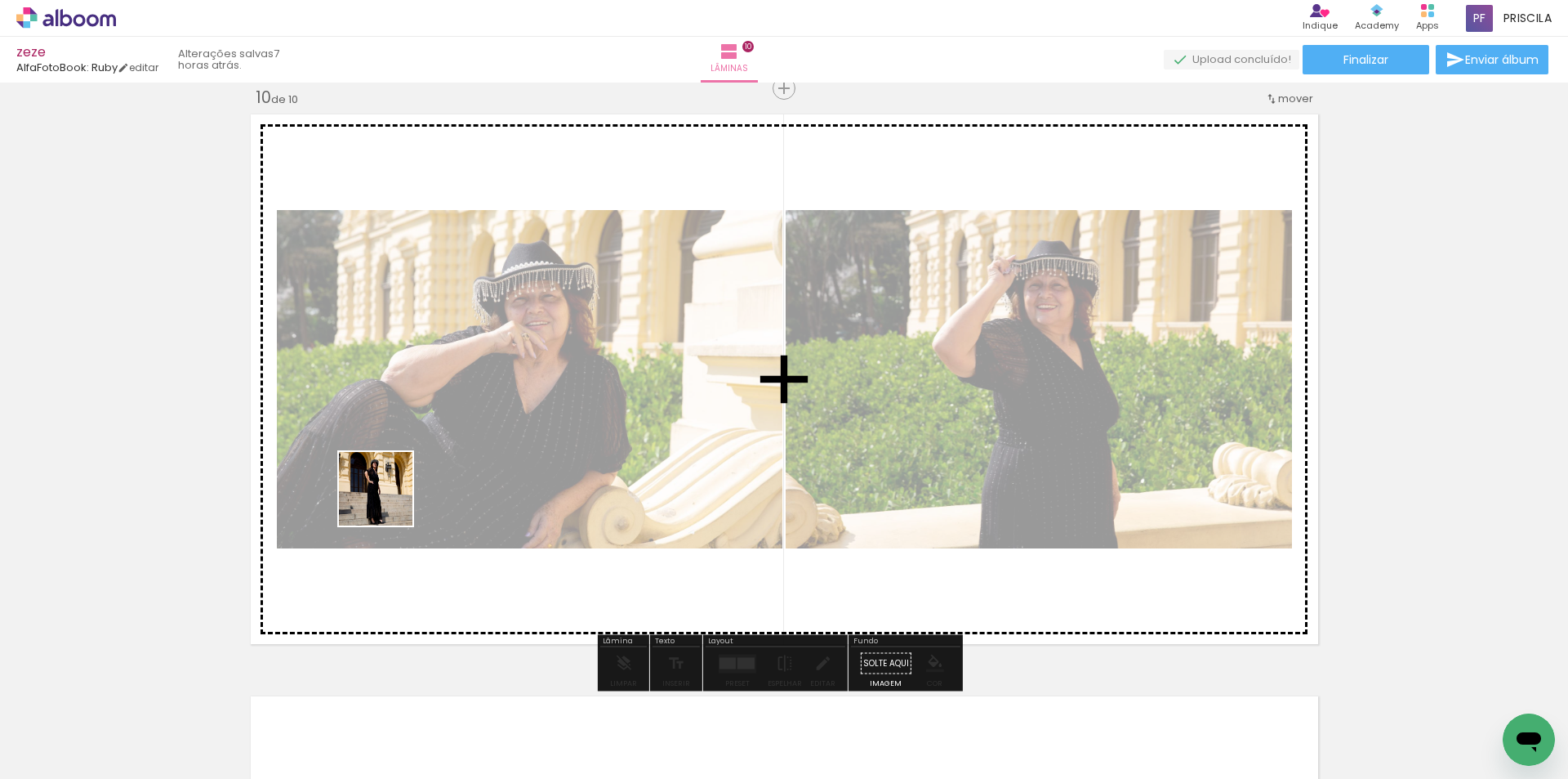
drag, startPoint x: 163, startPoint y: 723, endPoint x: 307, endPoint y: 592, distance: 194.7
click at [402, 484] on quentale-workspace at bounding box center [784, 389] width 1568 height 779
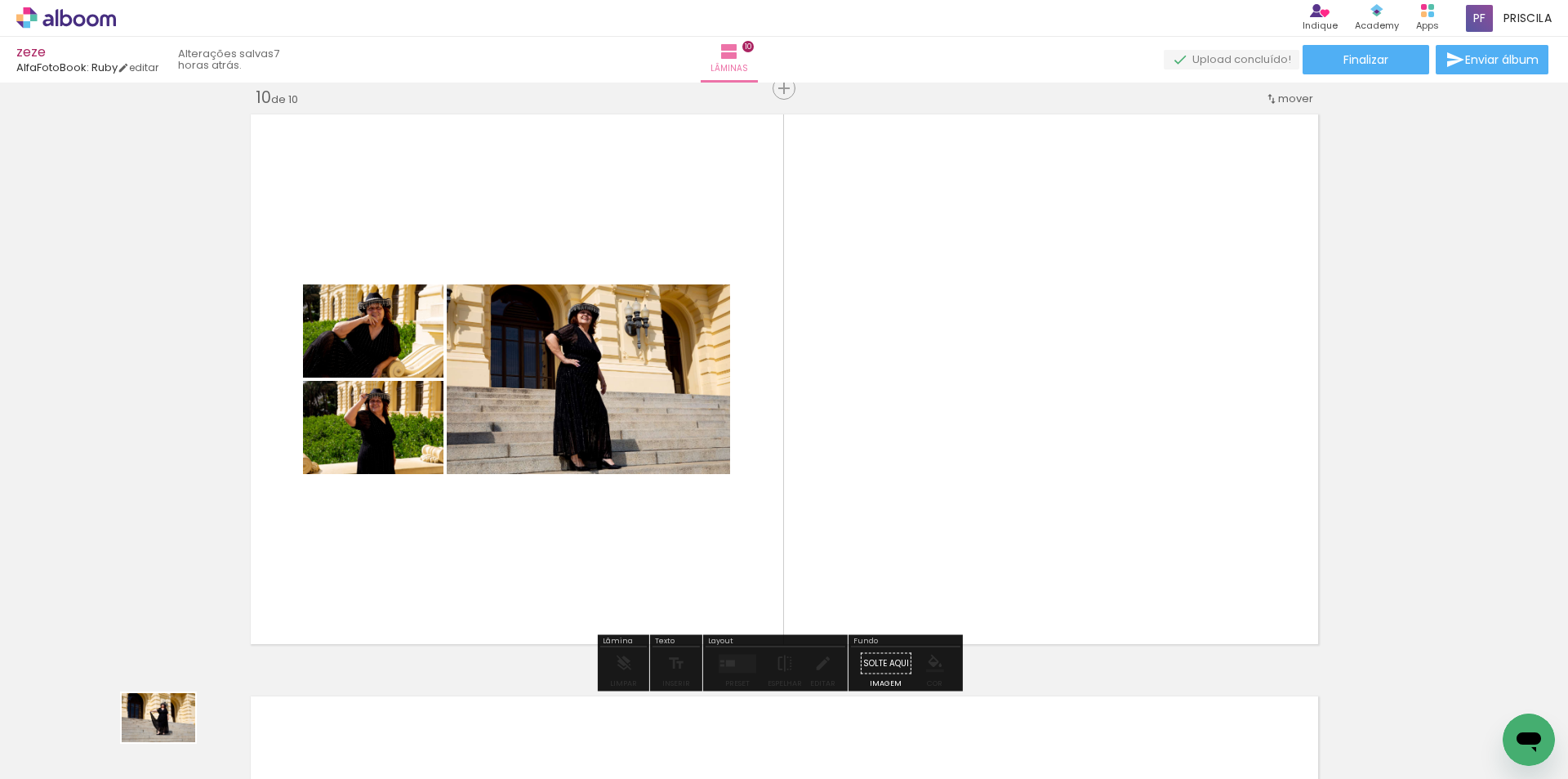
drag, startPoint x: 179, startPoint y: 720, endPoint x: 171, endPoint y: 741, distance: 22.5
click at [171, 741] on div at bounding box center [164, 724] width 80 height 54
click at [730, 668] on quentale-layouter at bounding box center [738, 663] width 38 height 19
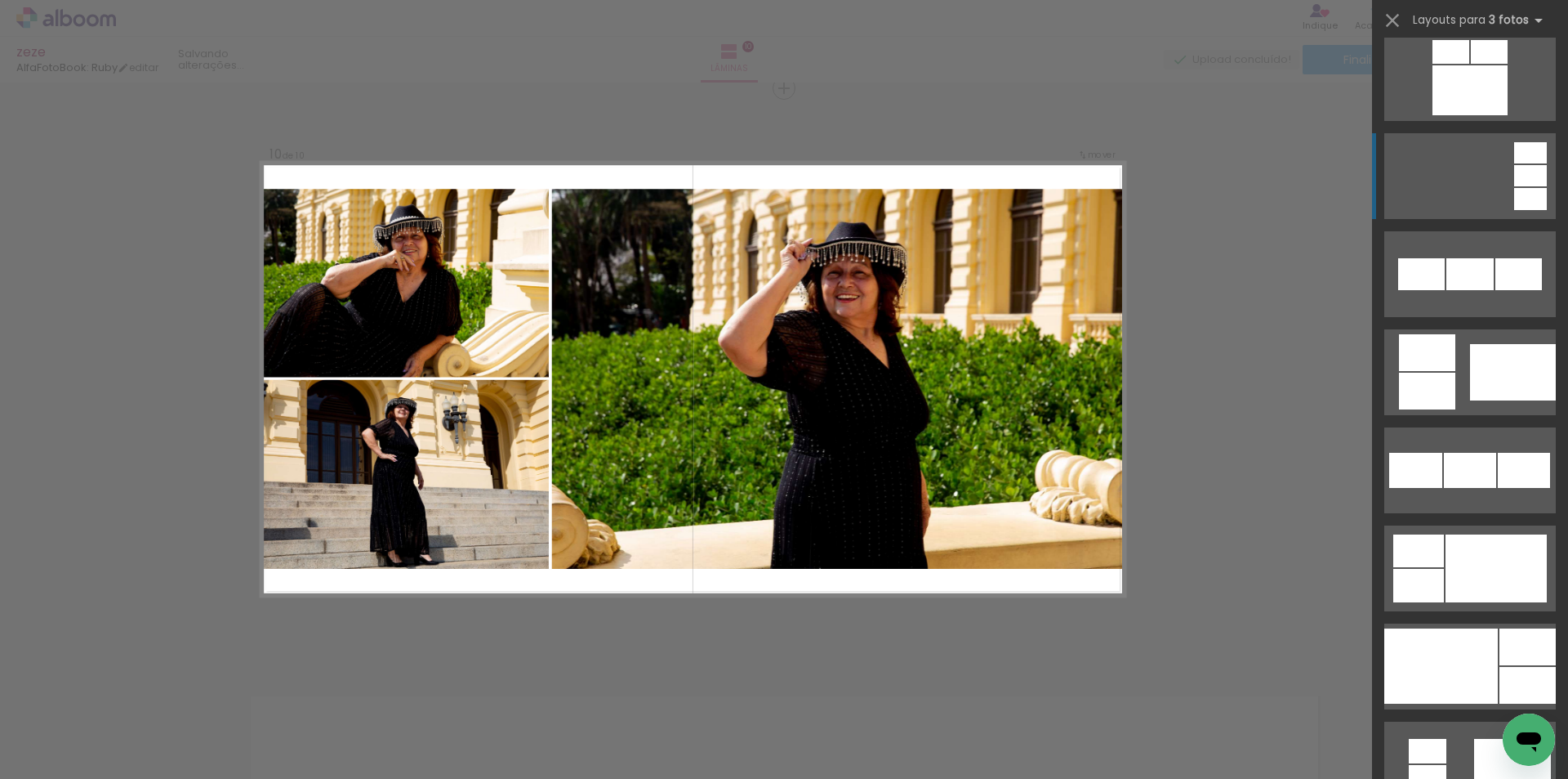
scroll to position [1307, 0]
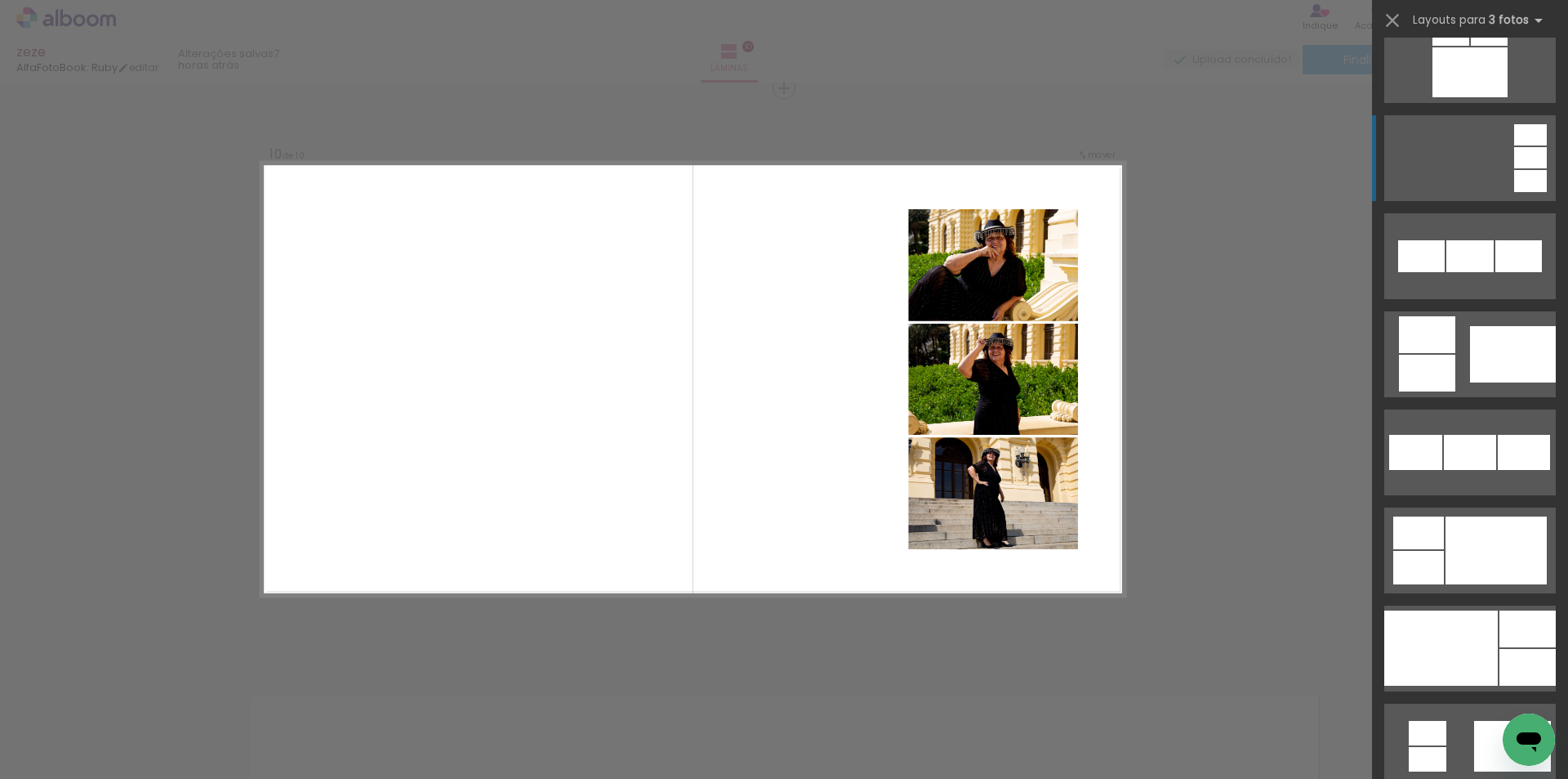
click at [1519, 158] on div at bounding box center [1530, 157] width 33 height 21
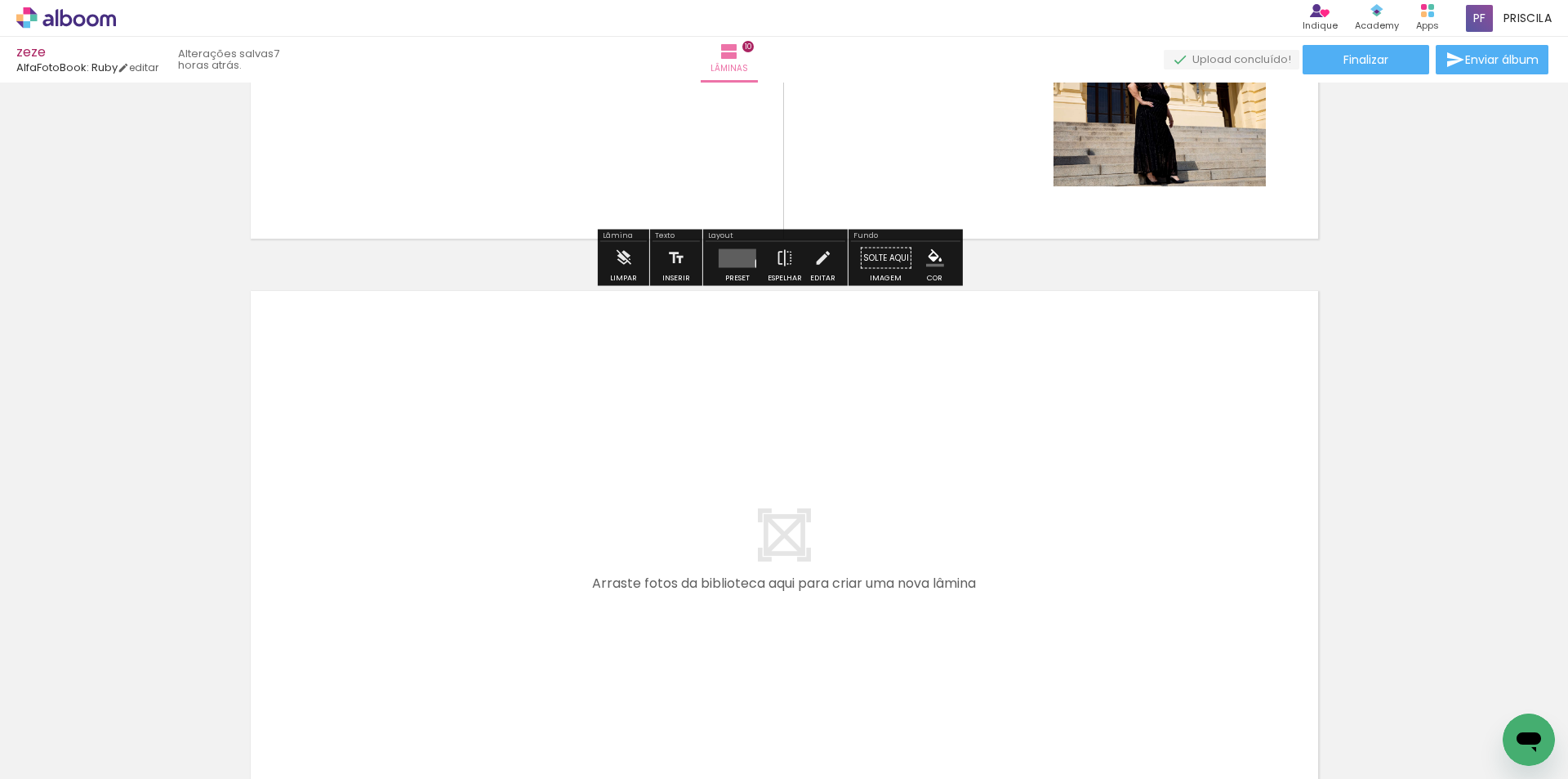
scroll to position [5868, 0]
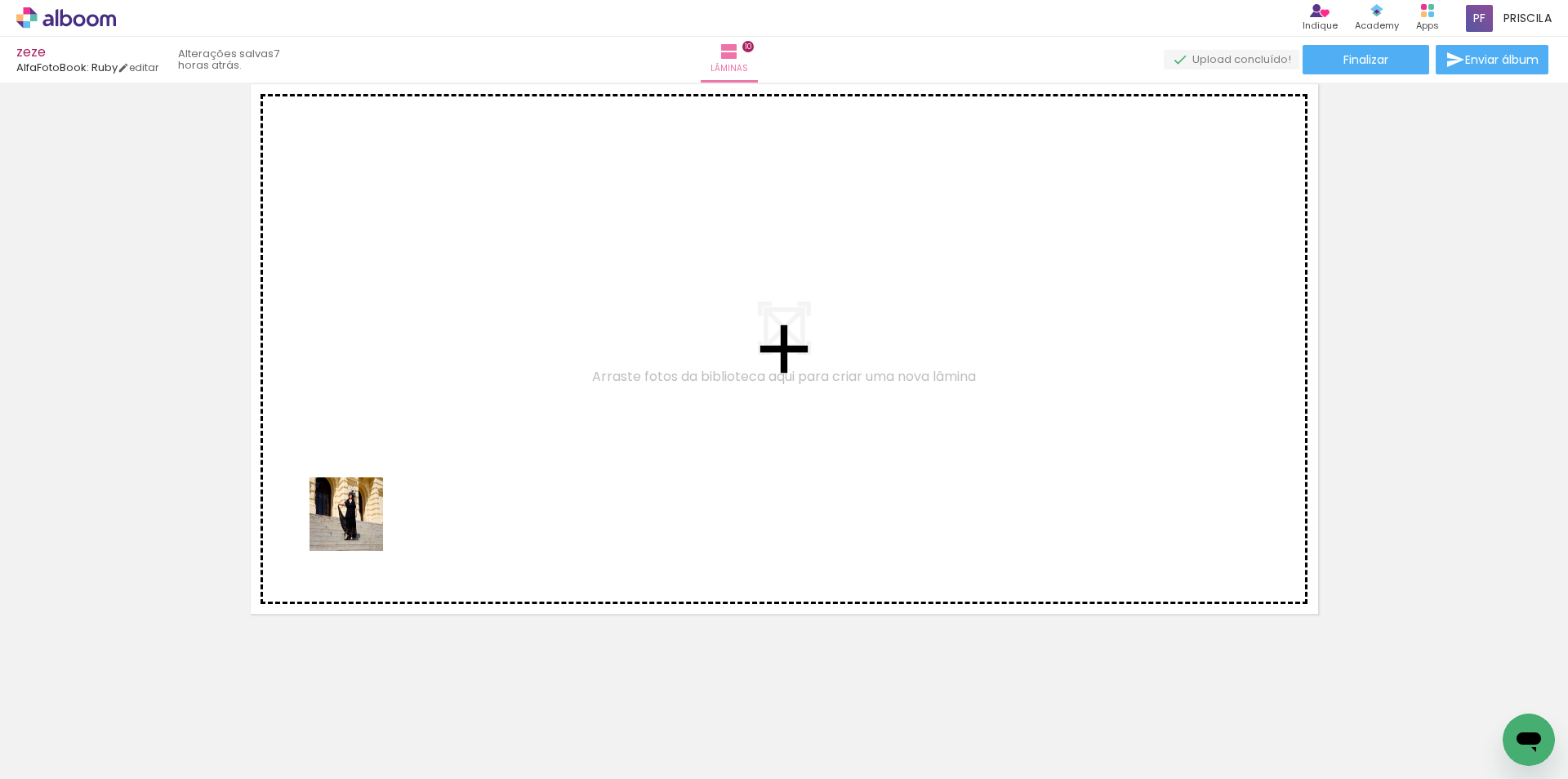
drag, startPoint x: 170, startPoint y: 732, endPoint x: 368, endPoint y: 512, distance: 296.0
click at [368, 512] on quentale-workspace at bounding box center [784, 389] width 1568 height 779
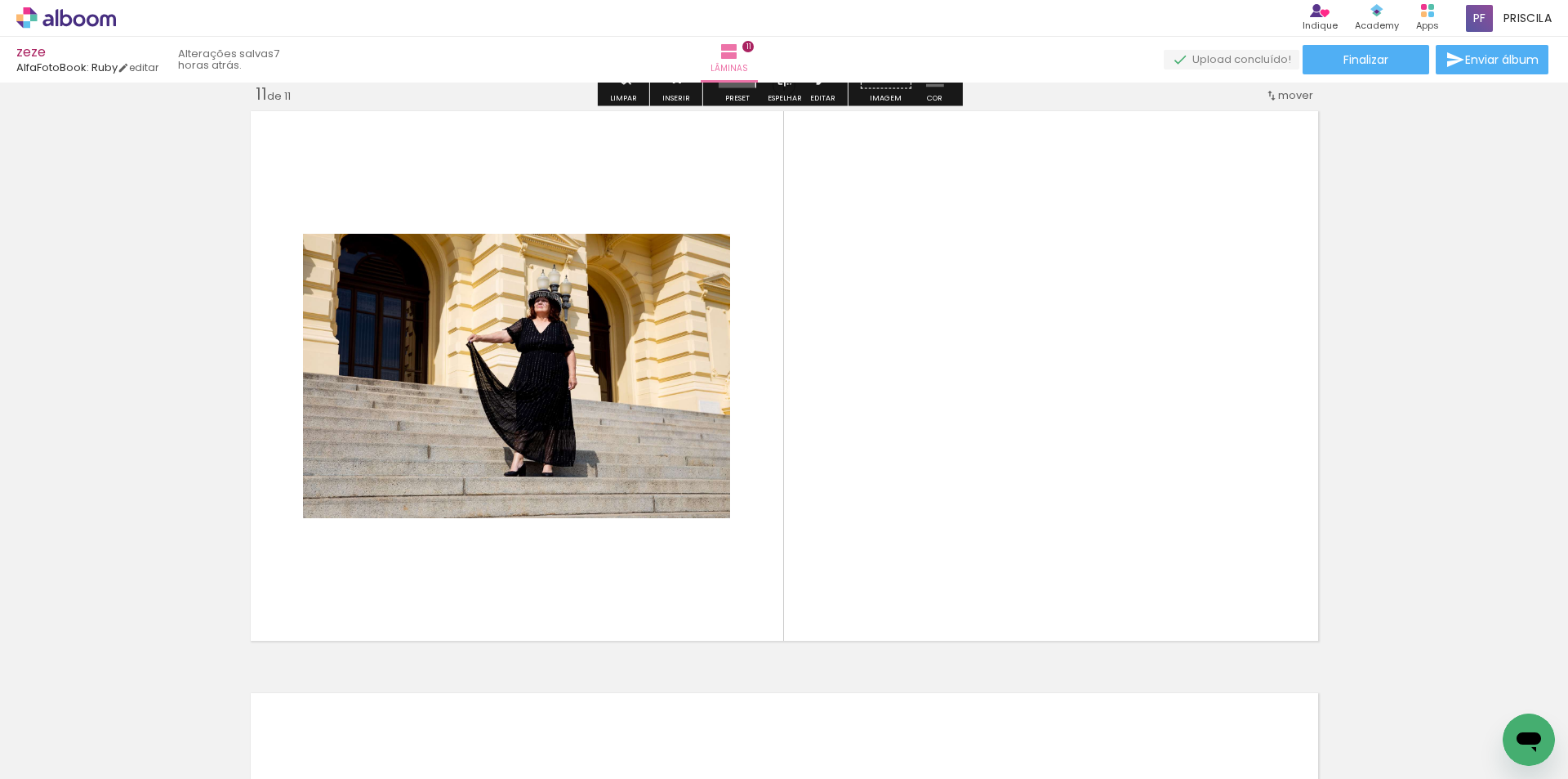
scroll to position [5838, 0]
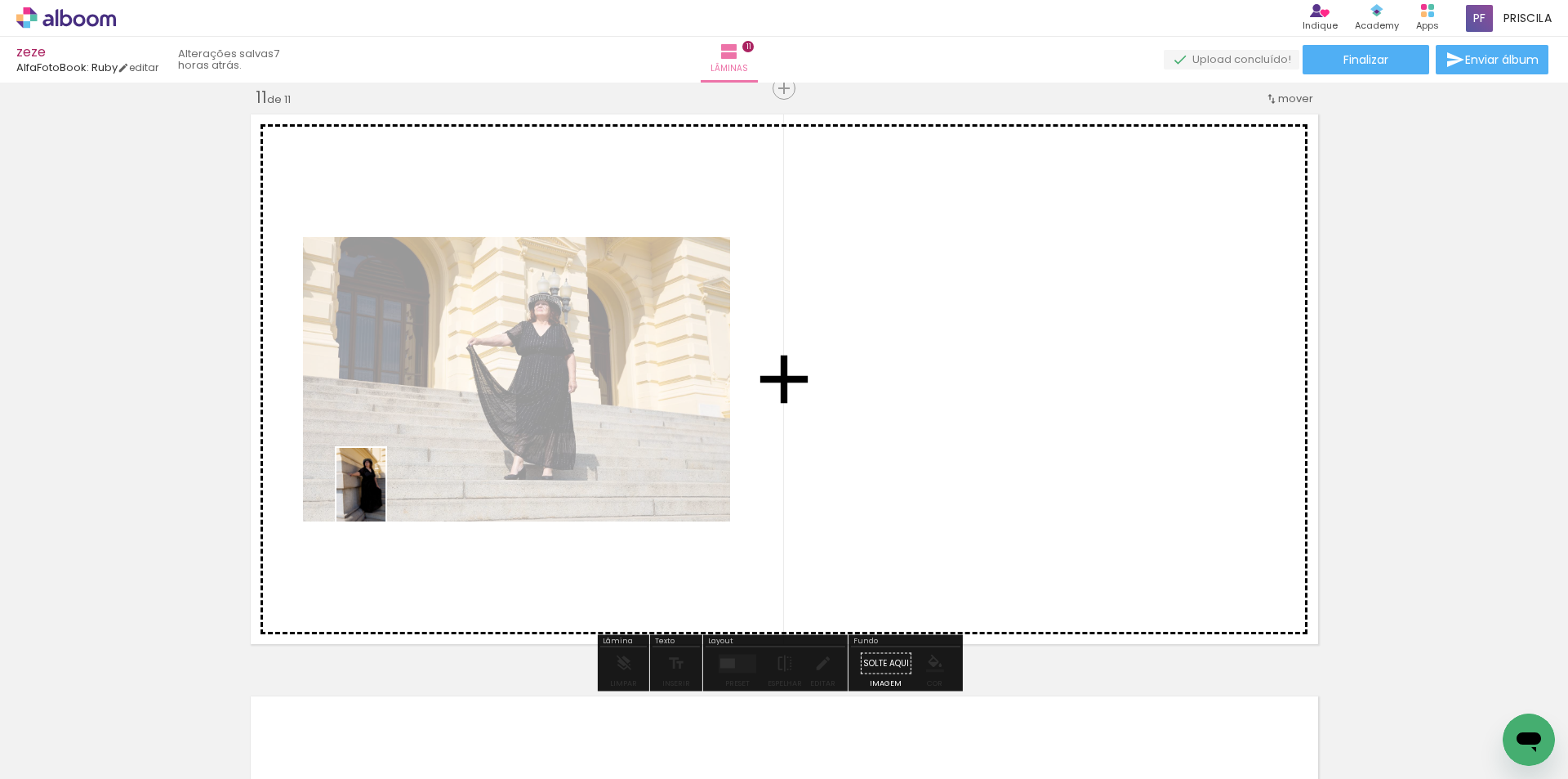
drag, startPoint x: 177, startPoint y: 732, endPoint x: 250, endPoint y: 645, distance: 113.6
click at [382, 501] on quentale-workspace at bounding box center [784, 389] width 1568 height 779
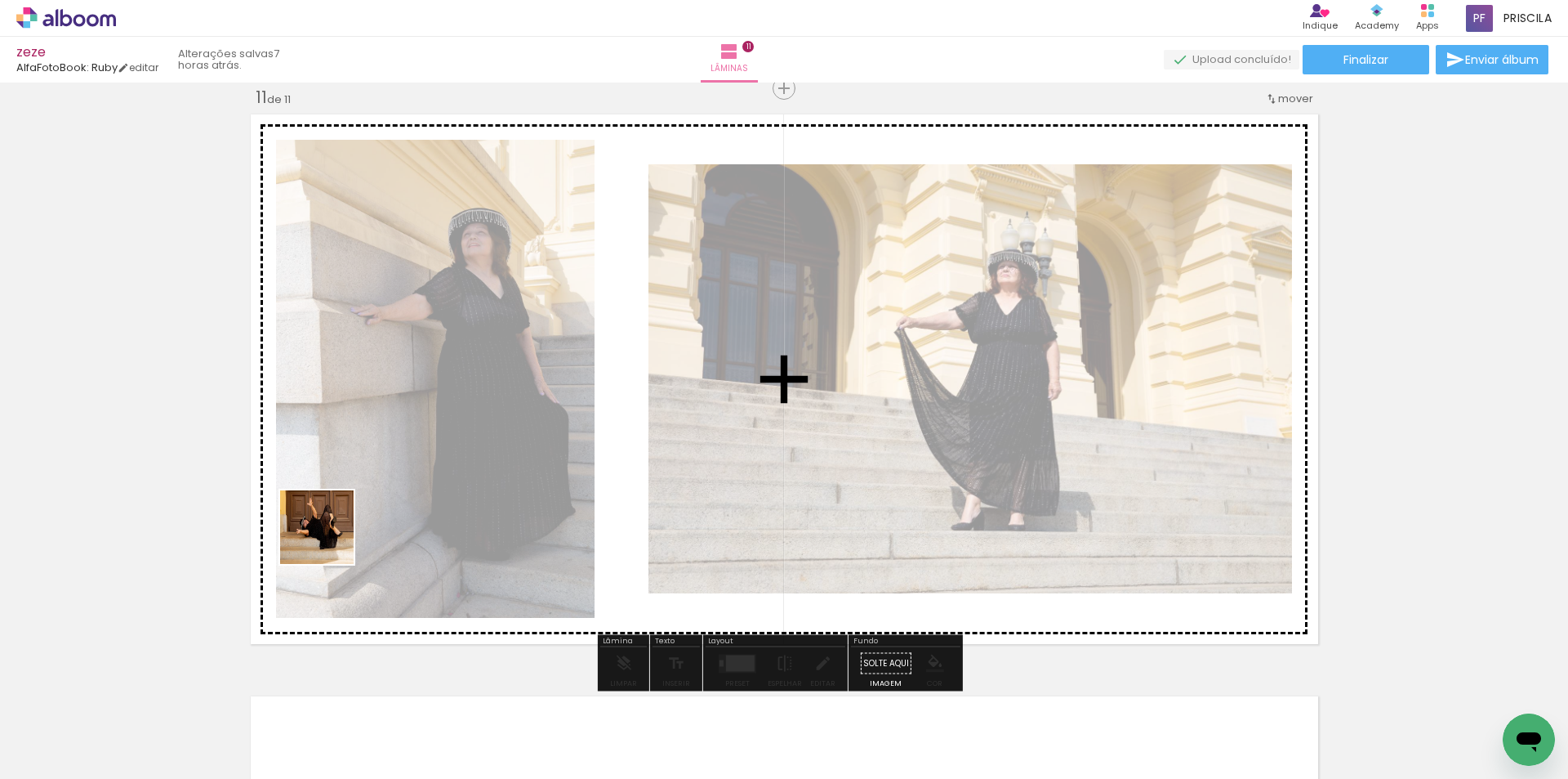
drag, startPoint x: 198, startPoint y: 695, endPoint x: 256, endPoint y: 651, distance: 72.8
click at [373, 491] on quentale-workspace at bounding box center [784, 389] width 1568 height 779
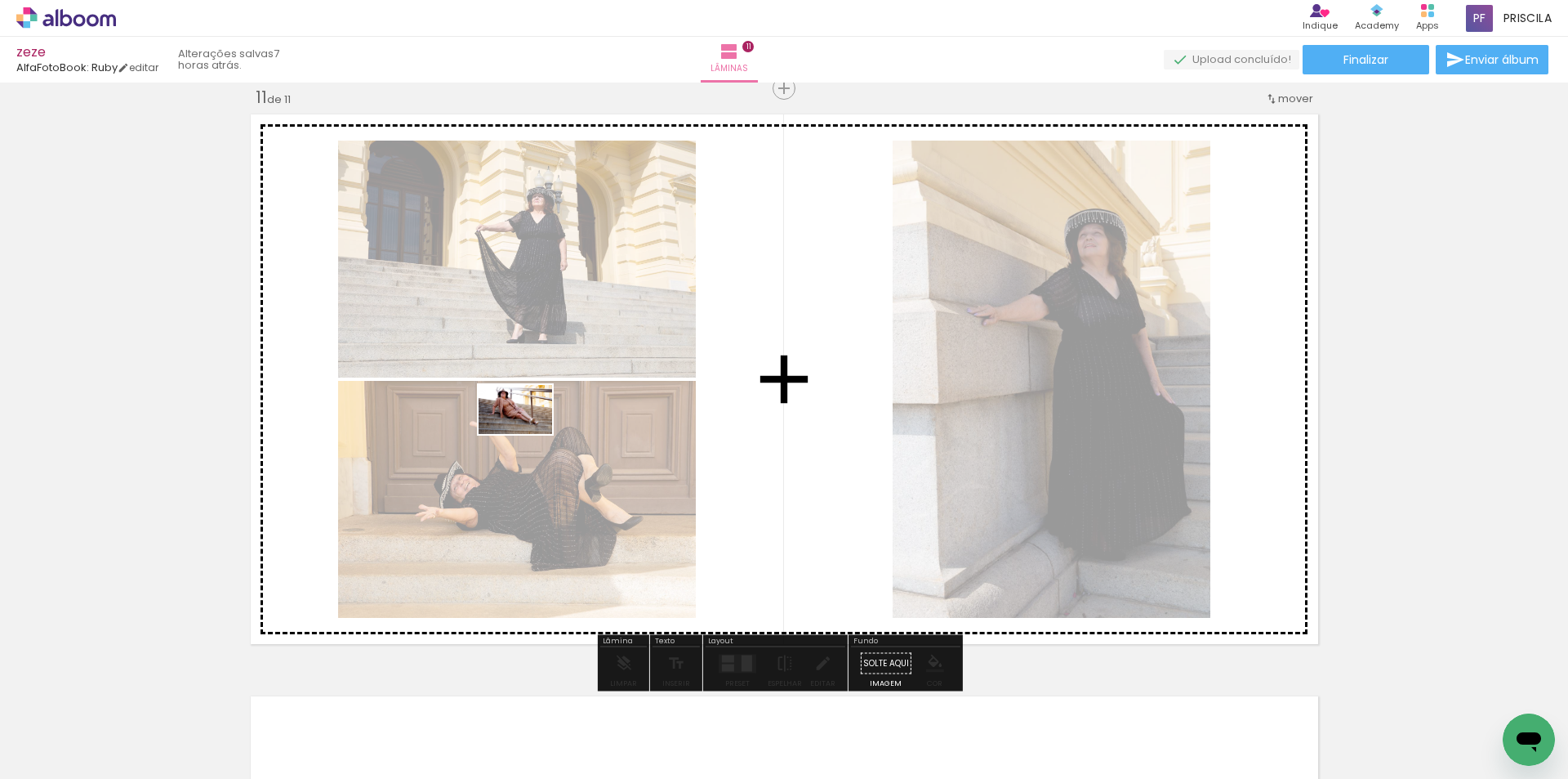
drag, startPoint x: 184, startPoint y: 726, endPoint x: 527, endPoint y: 434, distance: 450.5
click at [527, 434] on quentale-workspace at bounding box center [784, 389] width 1568 height 779
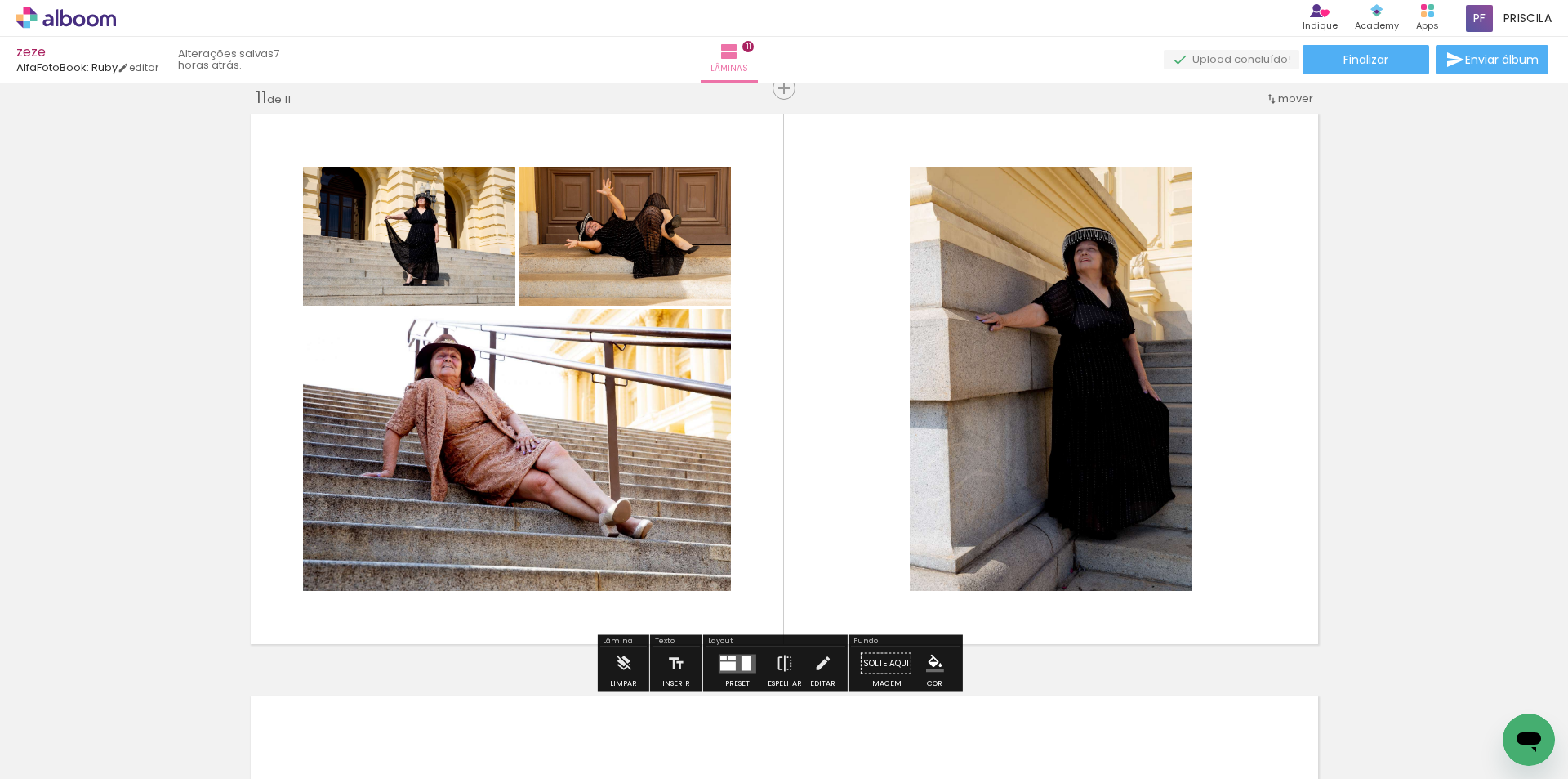
click at [736, 657] on quentale-layouter at bounding box center [738, 663] width 38 height 19
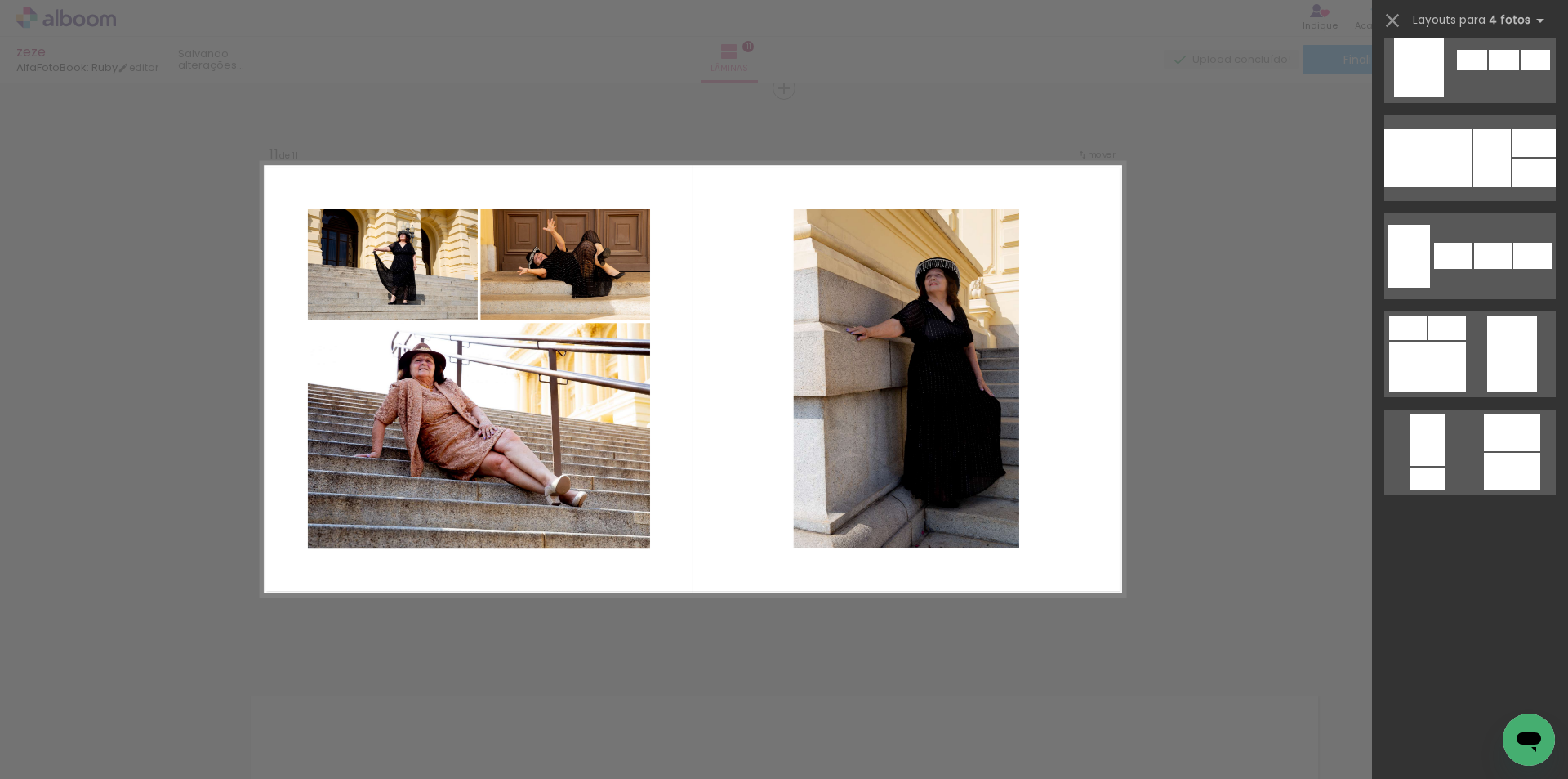
scroll to position [0, 0]
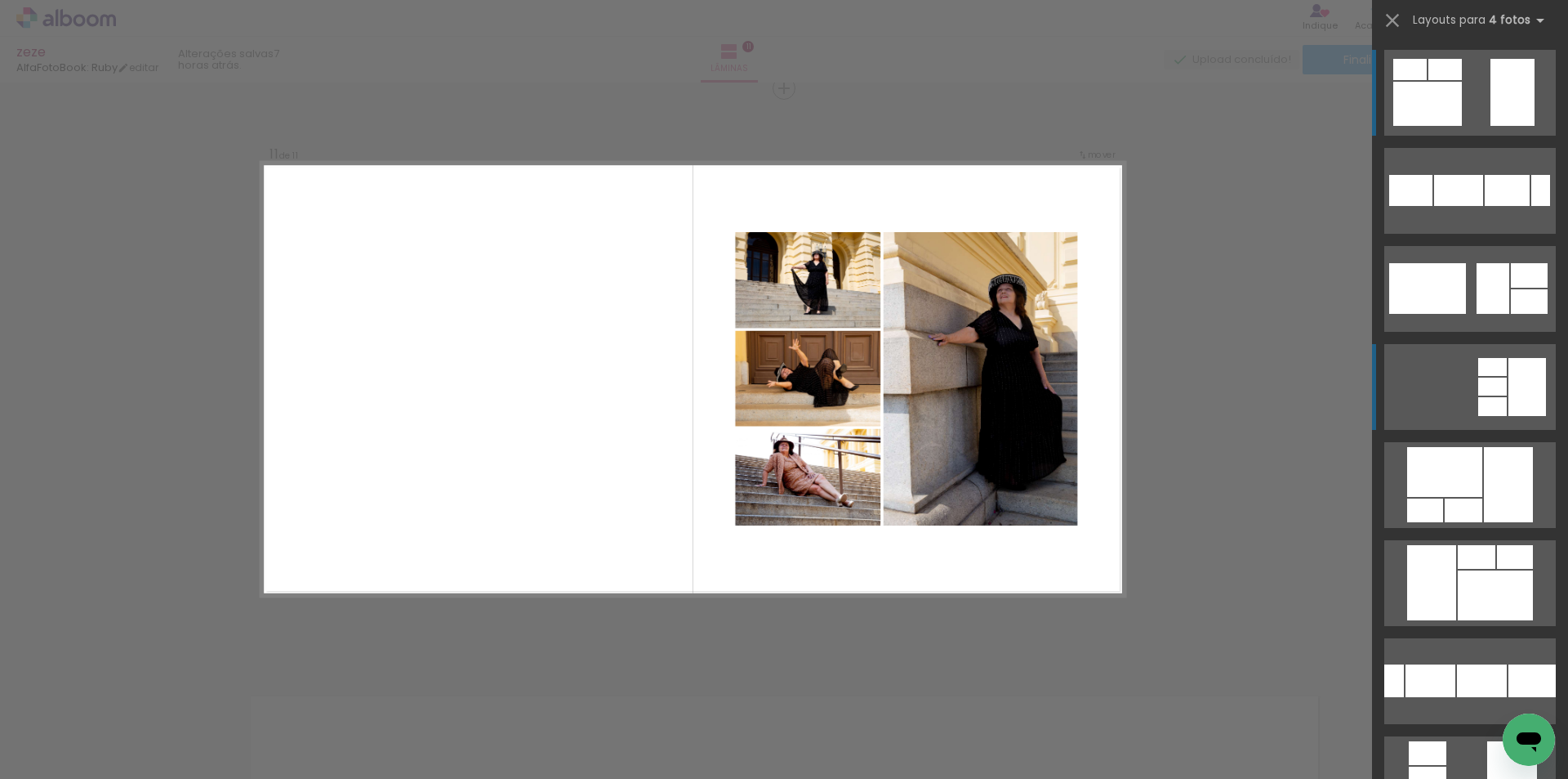
click at [1508, 386] on div at bounding box center [1527, 386] width 38 height 58
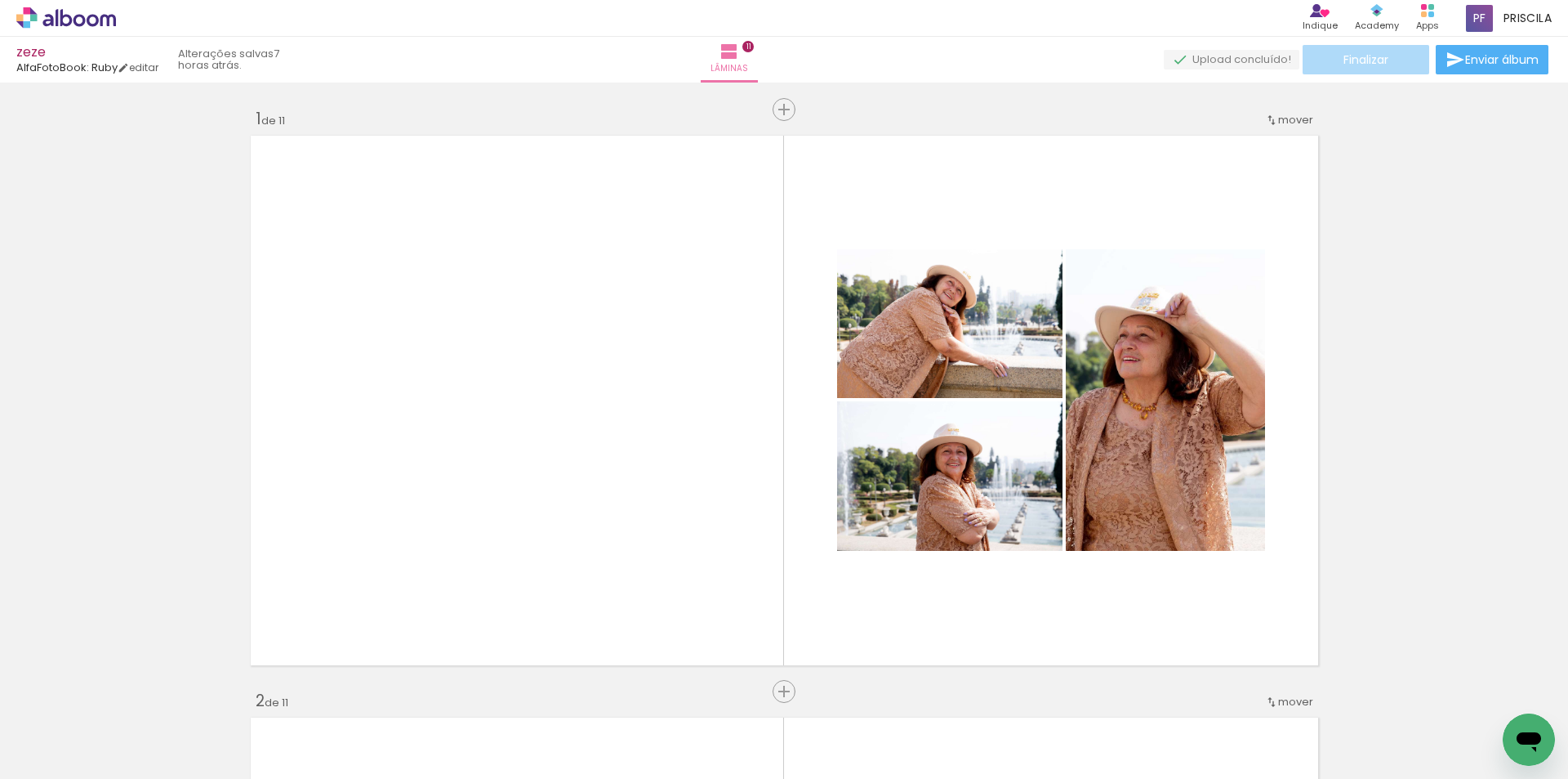
click at [1376, 54] on span "Finalizar" at bounding box center [1366, 59] width 45 height 12
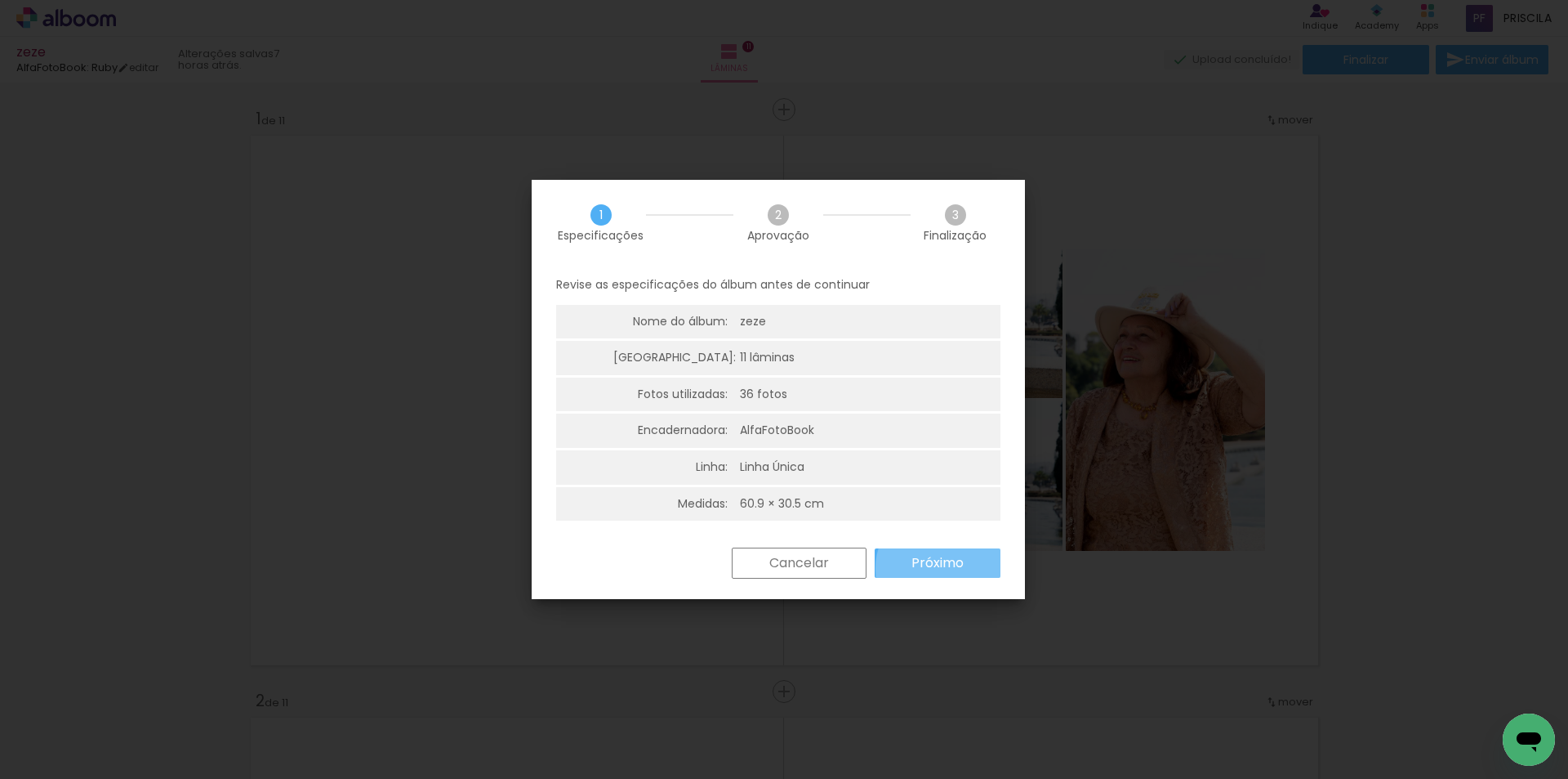
click at [0, 0] on slot "Próximo" at bounding box center [0, 0] width 0 height 0
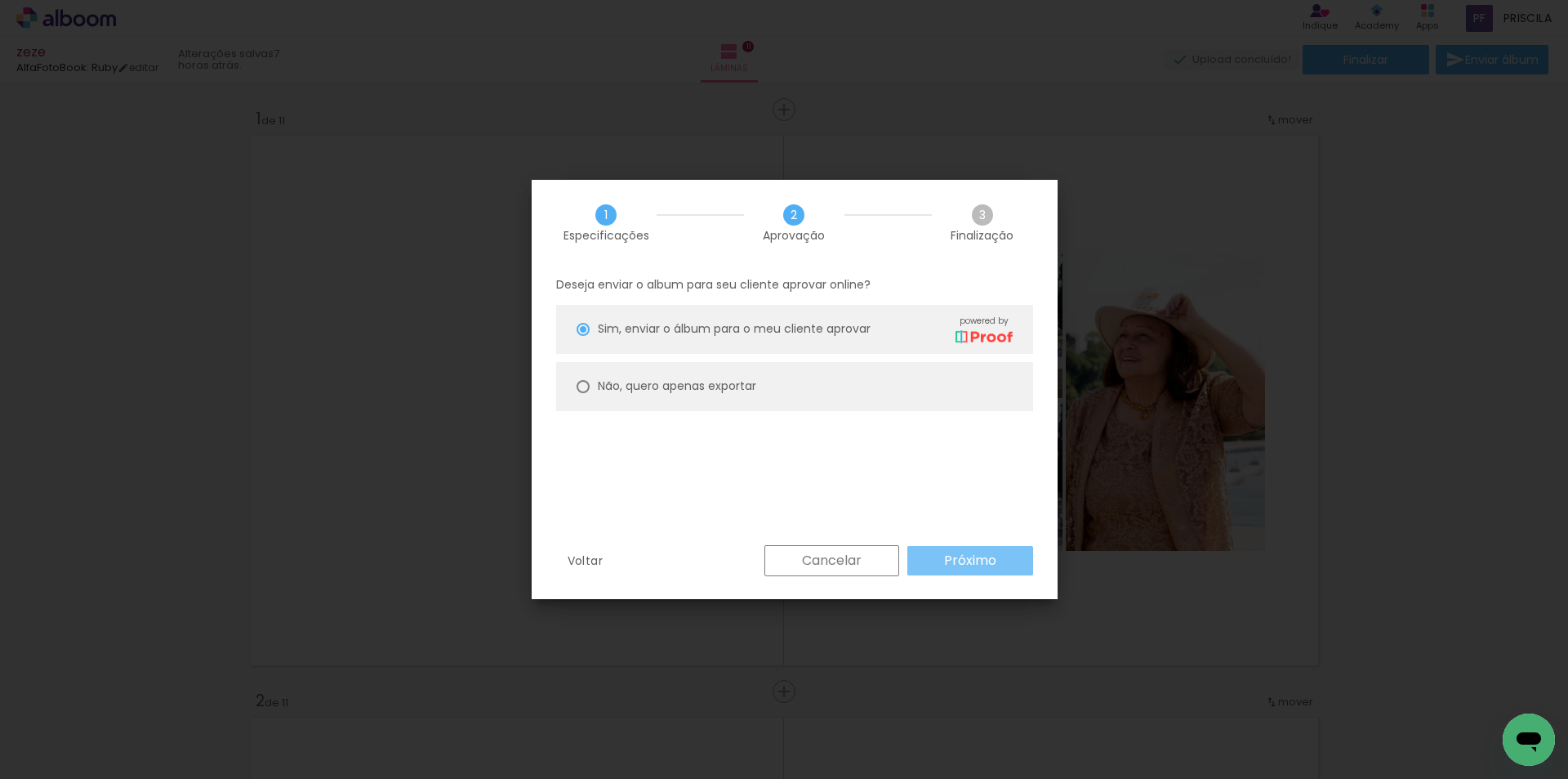
click at [0, 0] on slot "Próximo" at bounding box center [0, 0] width 0 height 0
